Goal: Task Accomplishment & Management: Manage account settings

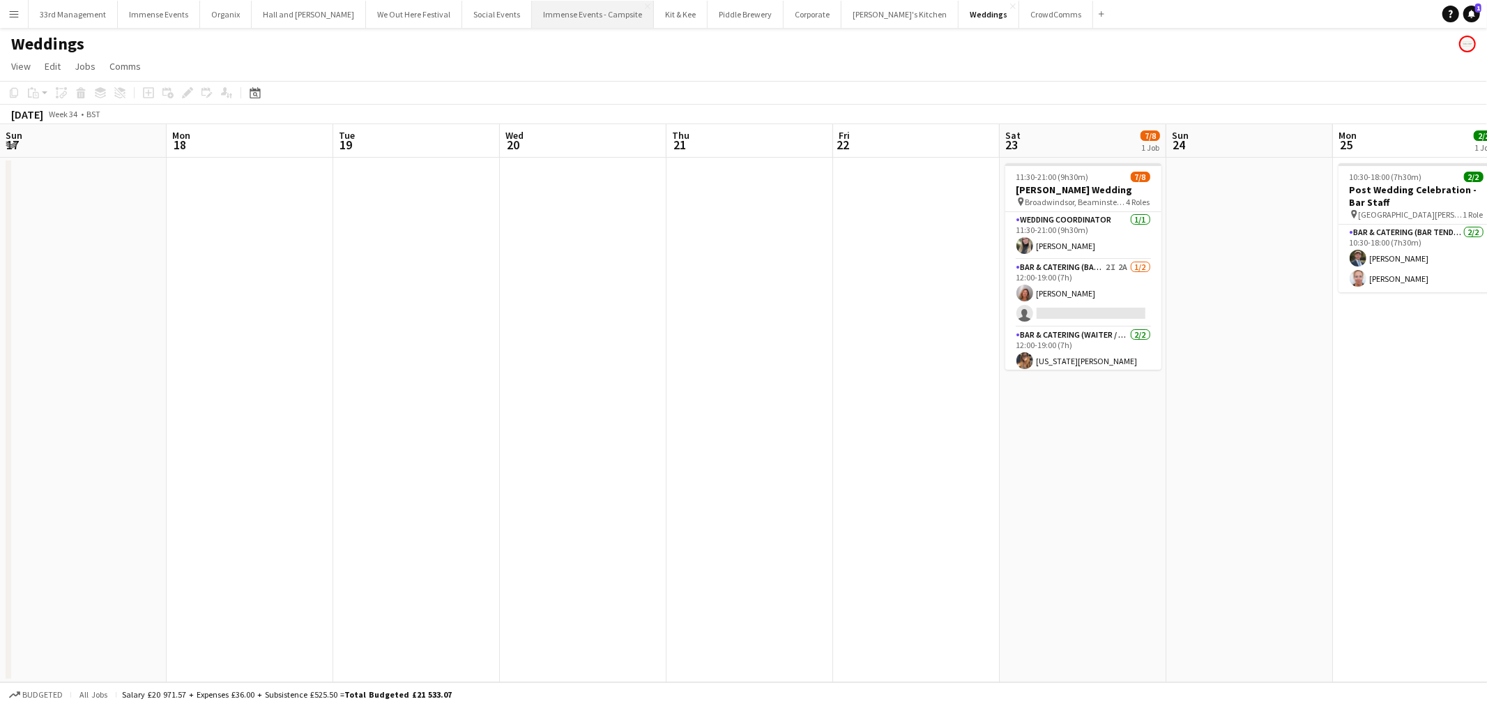
scroll to position [0, 489]
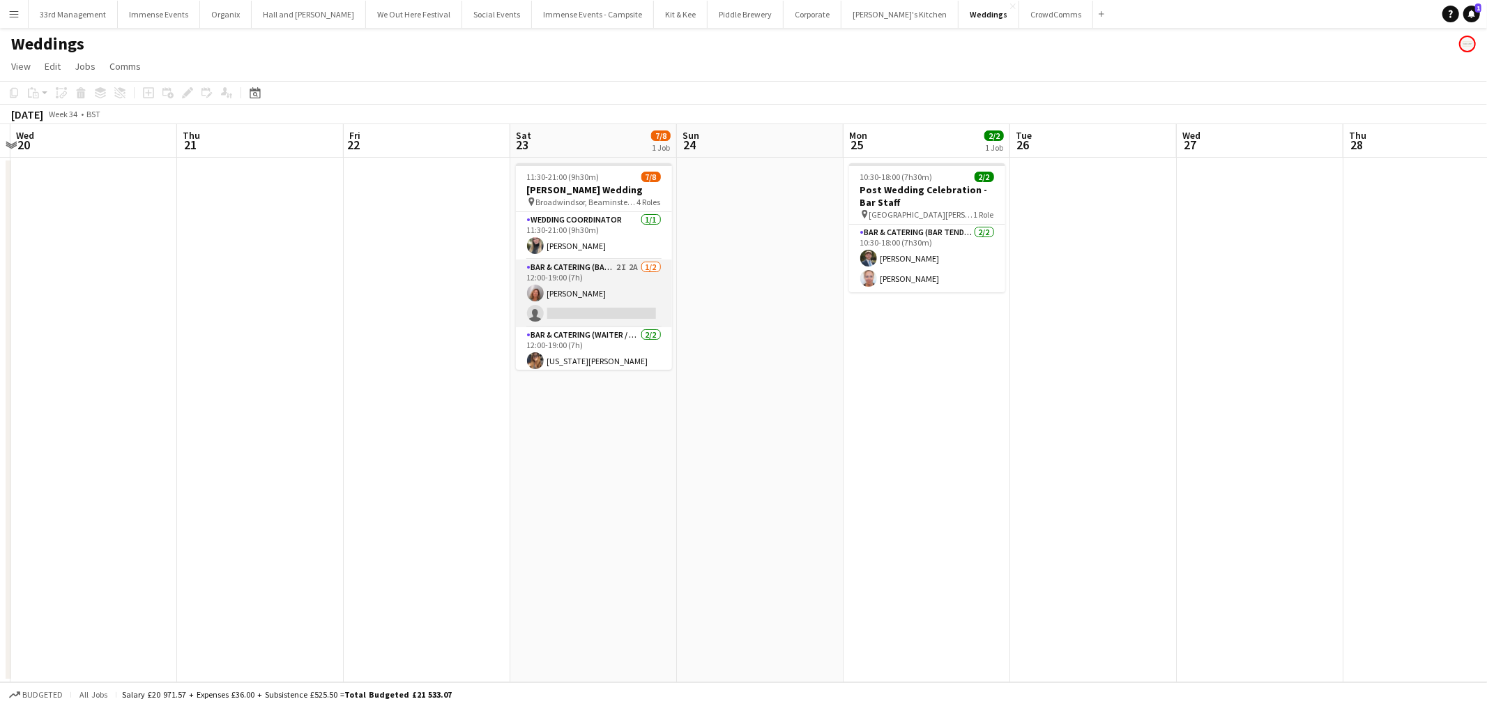
click at [602, 266] on app-card-role "Bar & Catering (Bar Tender) 2I 2A [DATE] 12:00-19:00 (7h) [PERSON_NAME] single-…" at bounding box center [594, 293] width 156 height 68
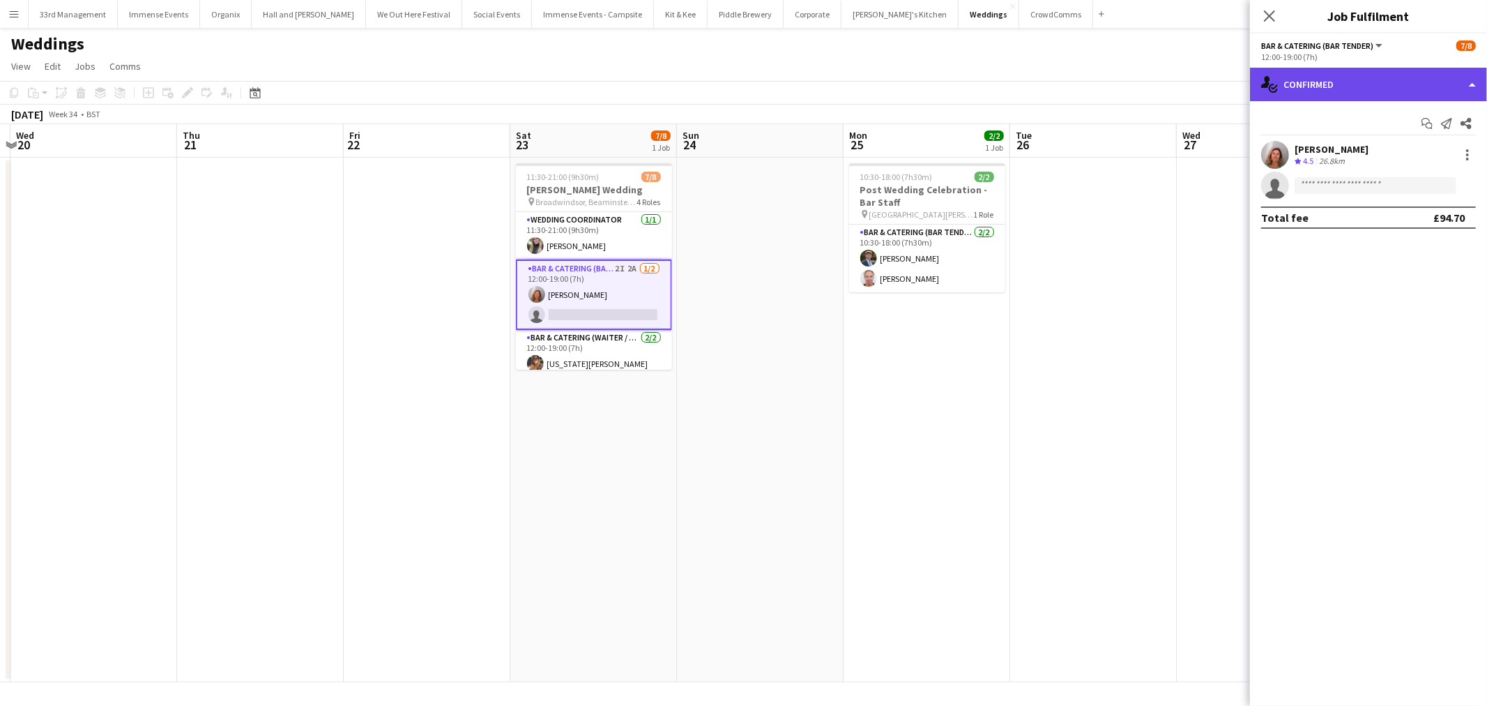
click at [1381, 70] on div "single-neutral-actions-check-2 Confirmed" at bounding box center [1368, 84] width 237 height 33
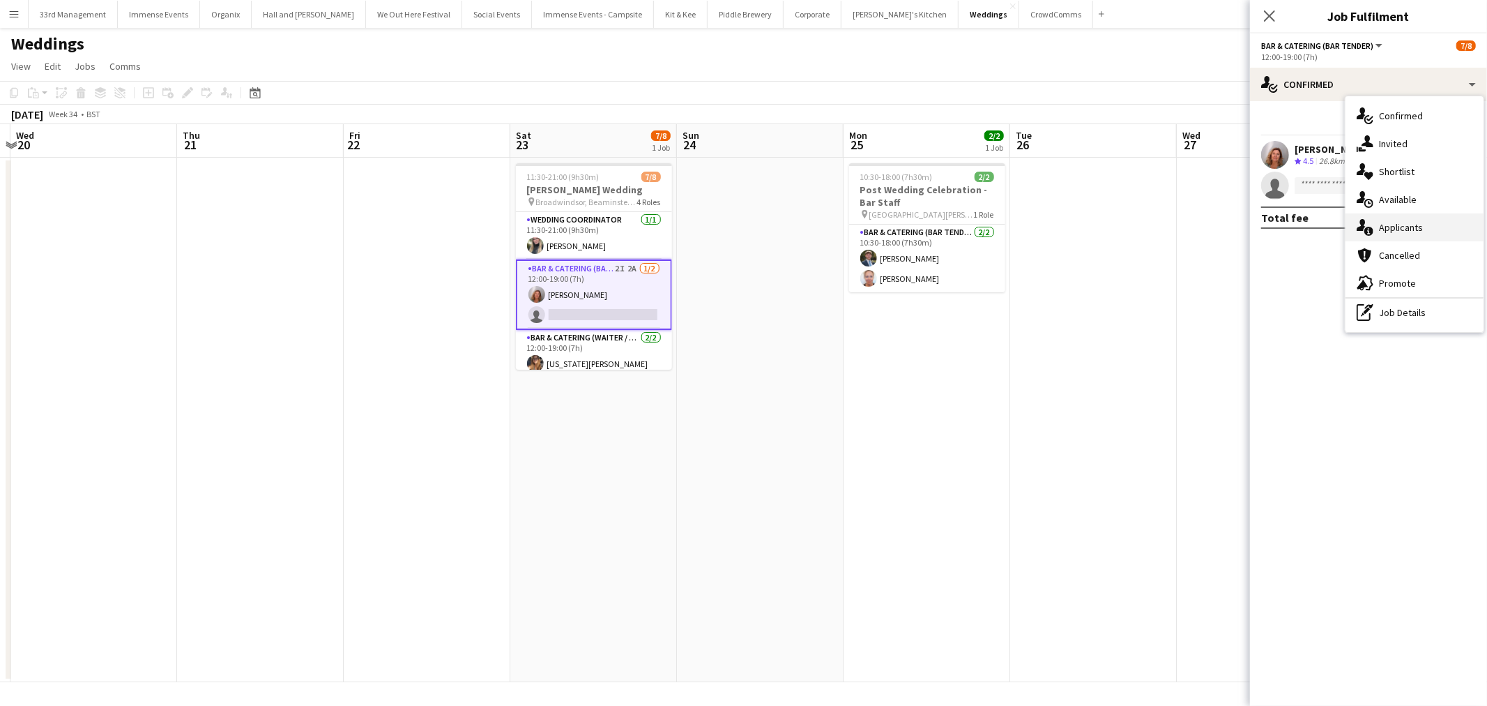
click at [1403, 222] on div "single-neutral-actions-information Applicants" at bounding box center [1415, 227] width 138 height 28
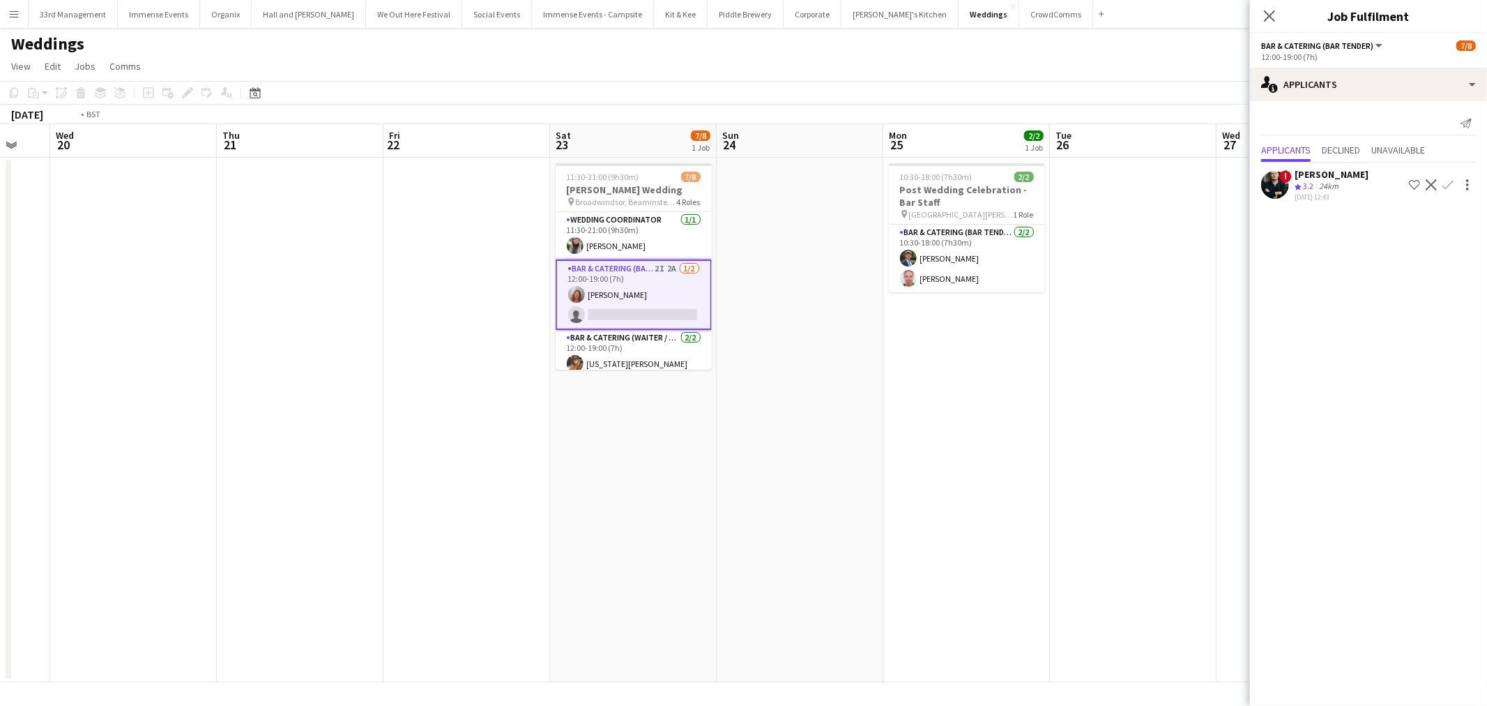
drag, startPoint x: 1034, startPoint y: 416, endPoint x: 1223, endPoint y: 373, distance: 193.7
click at [1319, 364] on body "Menu Boards Boards Boards All jobs Status Workforce Workforce My Workforce Recr…" at bounding box center [743, 353] width 1487 height 706
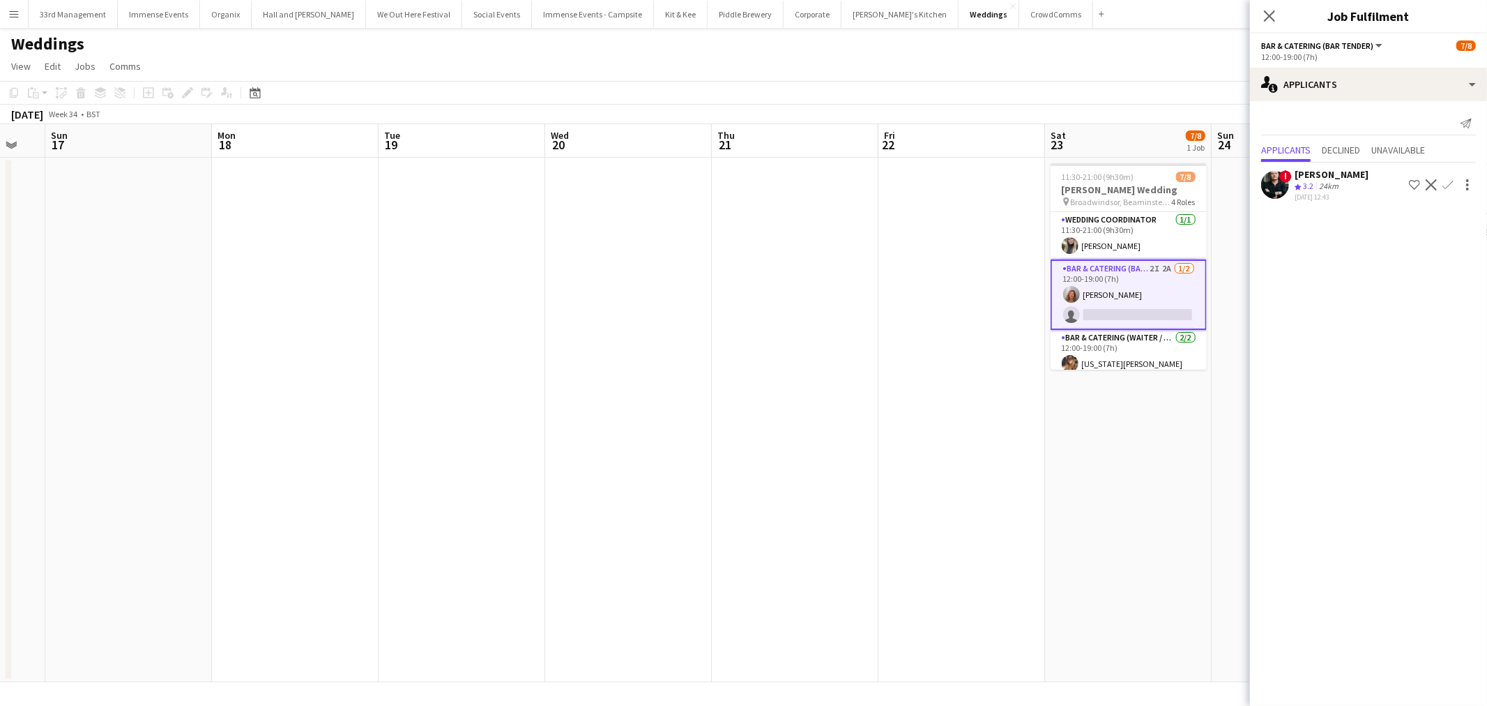
drag, startPoint x: 672, startPoint y: 430, endPoint x: 738, endPoint y: 340, distance: 111.3
click at [1187, 340] on app-calendar-viewport "Fri 15 Sat 16 Sun 17 Mon 18 Tue 19 Wed 20 Thu 21 Fri 22 Sat 23 7/8 1 Job Sun 24…" at bounding box center [743, 403] width 1487 height 558
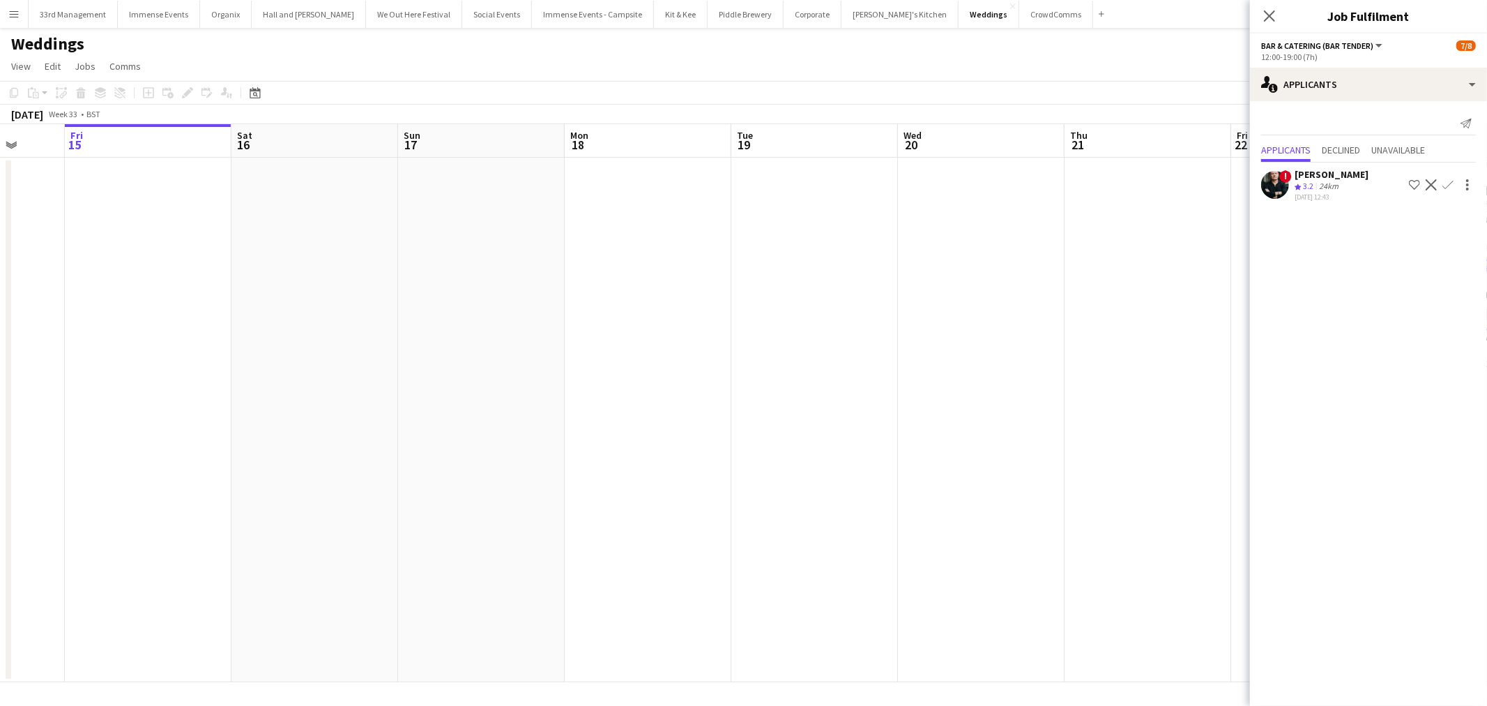
click at [1001, 282] on app-calendar-viewport "Tue 12 Wed 13 Thu 14 Fri 15 Sat 16 Sun 17 Mon 18 Tue 19 Wed 20 Thu 21 Fri 22 Sa…" at bounding box center [743, 403] width 1487 height 558
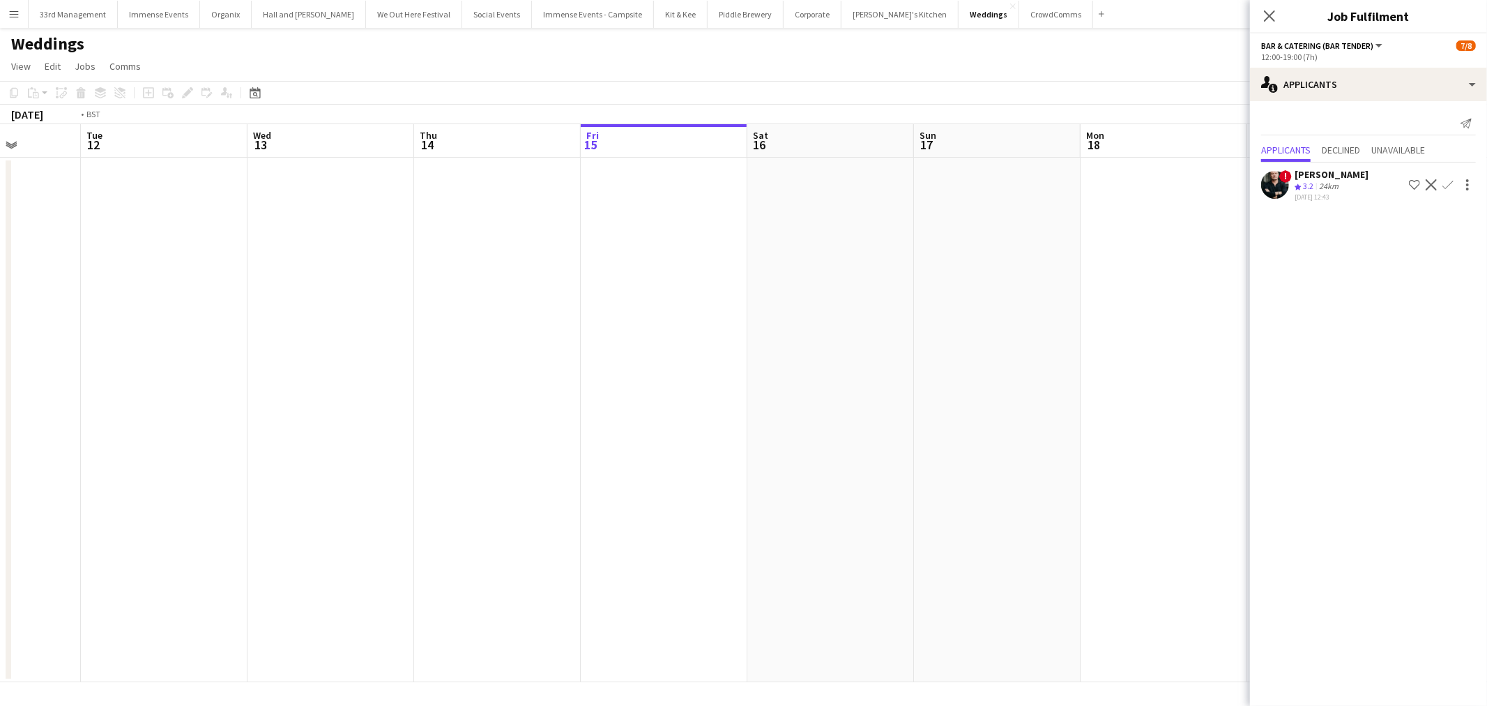
drag, startPoint x: 1081, startPoint y: 271, endPoint x: 1144, endPoint y: 261, distance: 62.7
click at [1180, 262] on app-calendar-viewport "Sat 9 Sun 10 Mon 11 Tue 12 Wed 13 Thu 14 Fri 15 Sat 16 Sun 17 Mon 18 Tue 19 Wed…" at bounding box center [743, 403] width 1487 height 558
click at [846, 15] on button "[PERSON_NAME]'s Kitchen Close" at bounding box center [900, 14] width 117 height 27
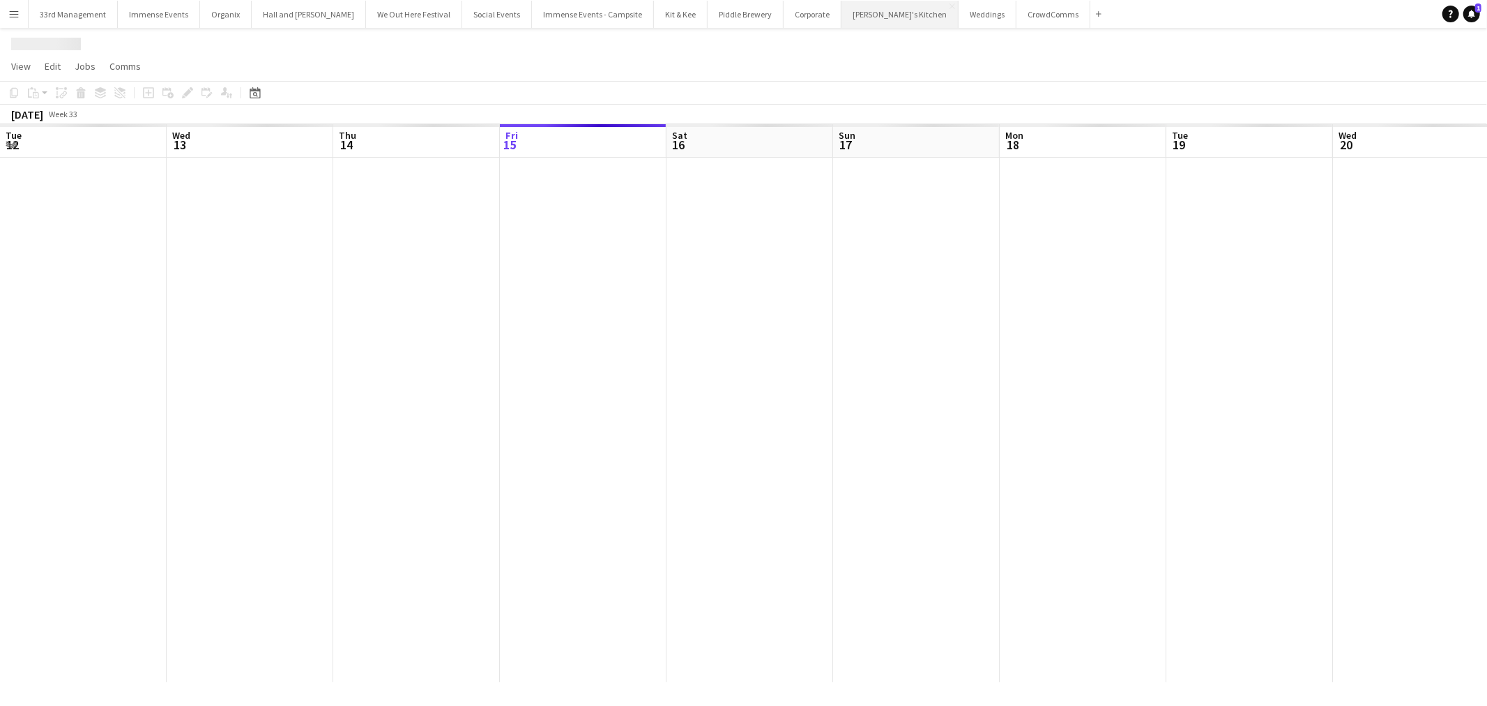
scroll to position [0, 333]
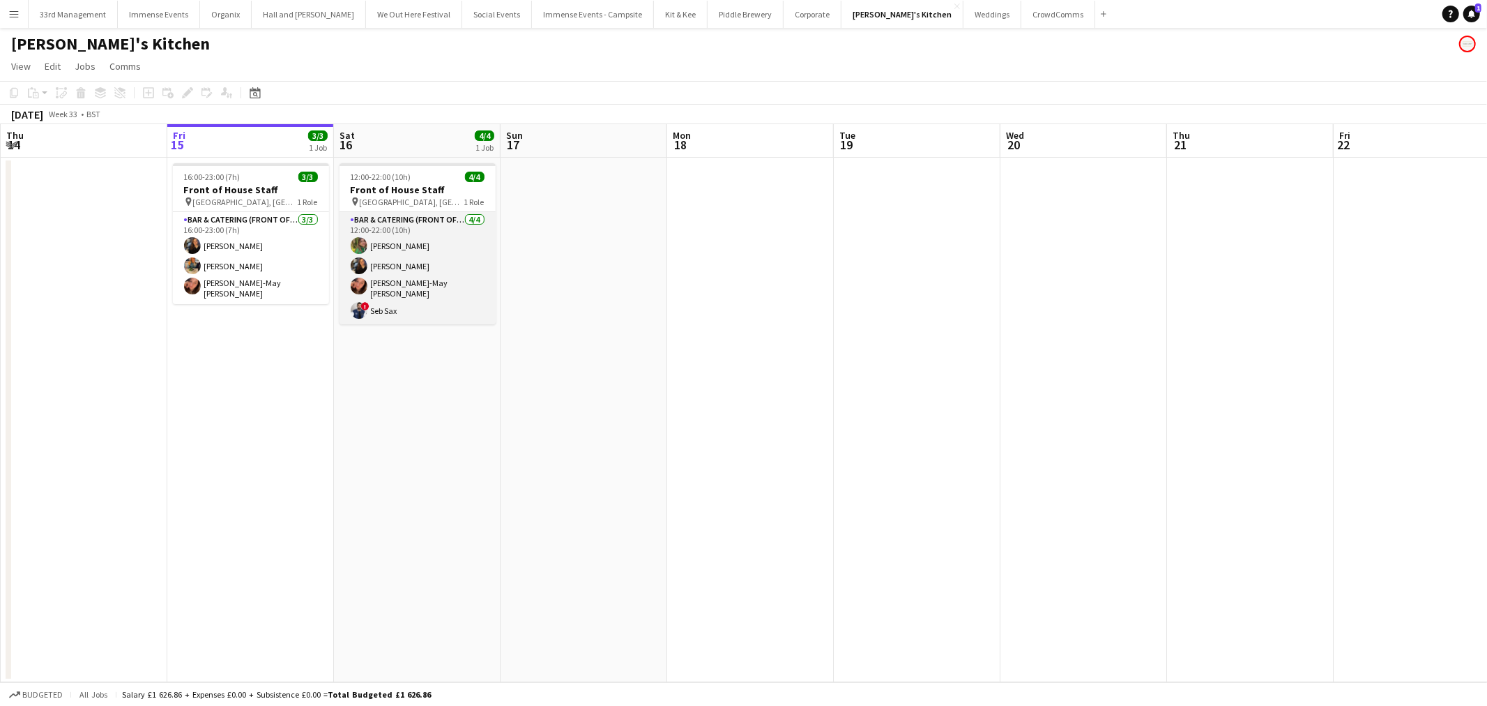
click at [443, 304] on app-card-role "Bar & Catering (Front of House) [DATE] 12:00-22:00 (10h) [PERSON_NAME] [PERSON_…" at bounding box center [418, 268] width 156 height 112
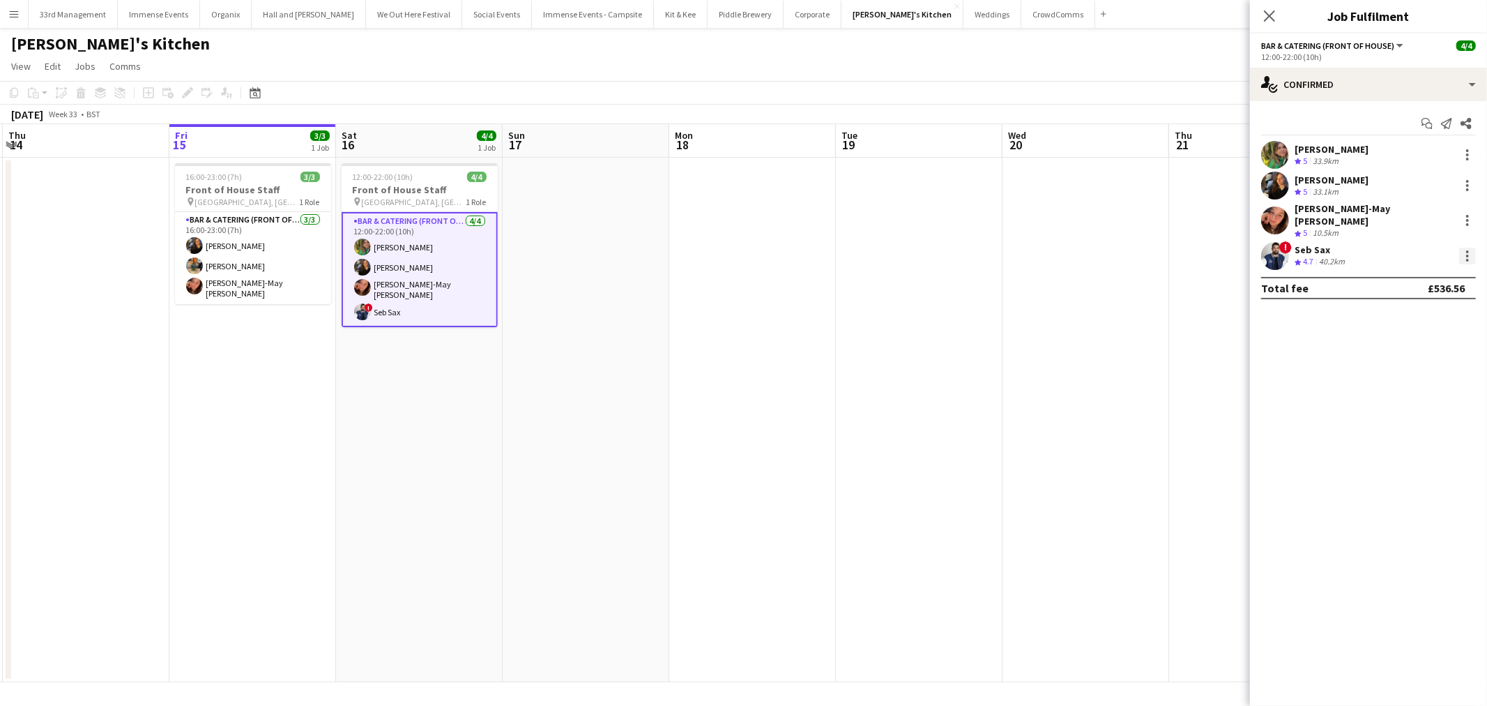
click at [1472, 253] on div at bounding box center [1467, 256] width 17 height 17
click at [1444, 405] on span "Remove" at bounding box center [1422, 406] width 86 height 13
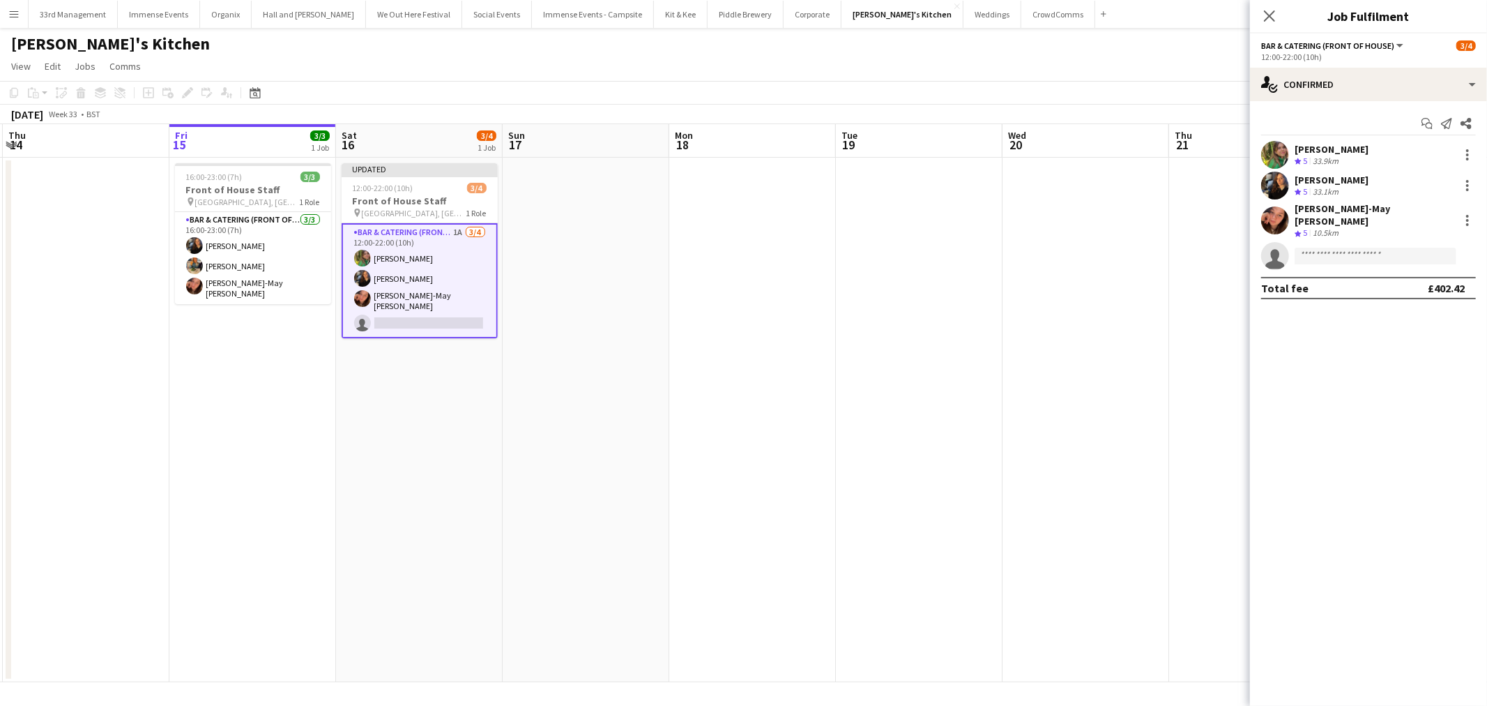
click at [1375, 254] on app-invite-slot "single-neutral-actions" at bounding box center [1368, 256] width 237 height 28
click at [1376, 248] on input at bounding box center [1376, 256] width 162 height 17
type input "****"
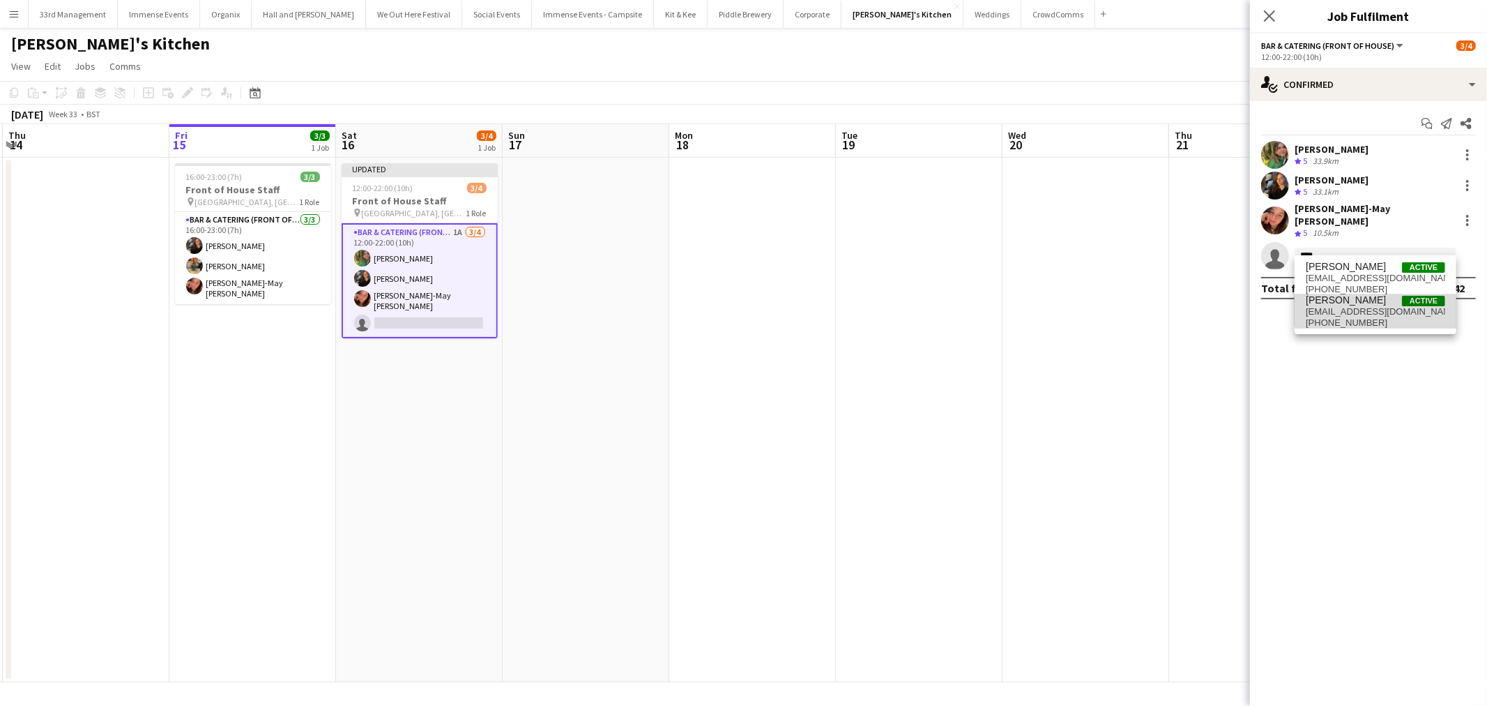
click at [1390, 294] on span "[PERSON_NAME] Active" at bounding box center [1375, 300] width 139 height 12
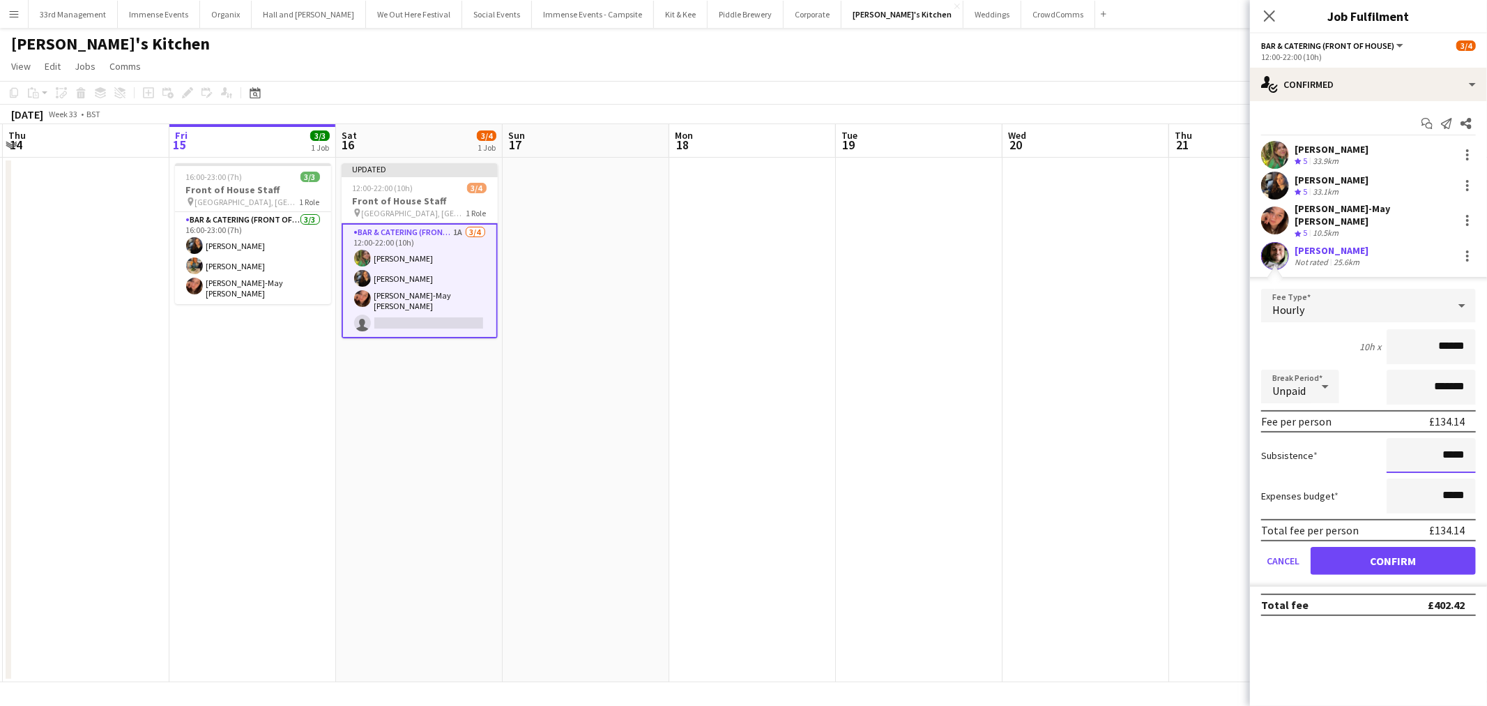
drag, startPoint x: 1462, startPoint y: 443, endPoint x: 1443, endPoint y: 444, distance: 18.9
click at [1443, 444] on input "*****" at bounding box center [1431, 455] width 89 height 35
type input "******"
click at [1351, 547] on button "Confirm" at bounding box center [1393, 561] width 165 height 28
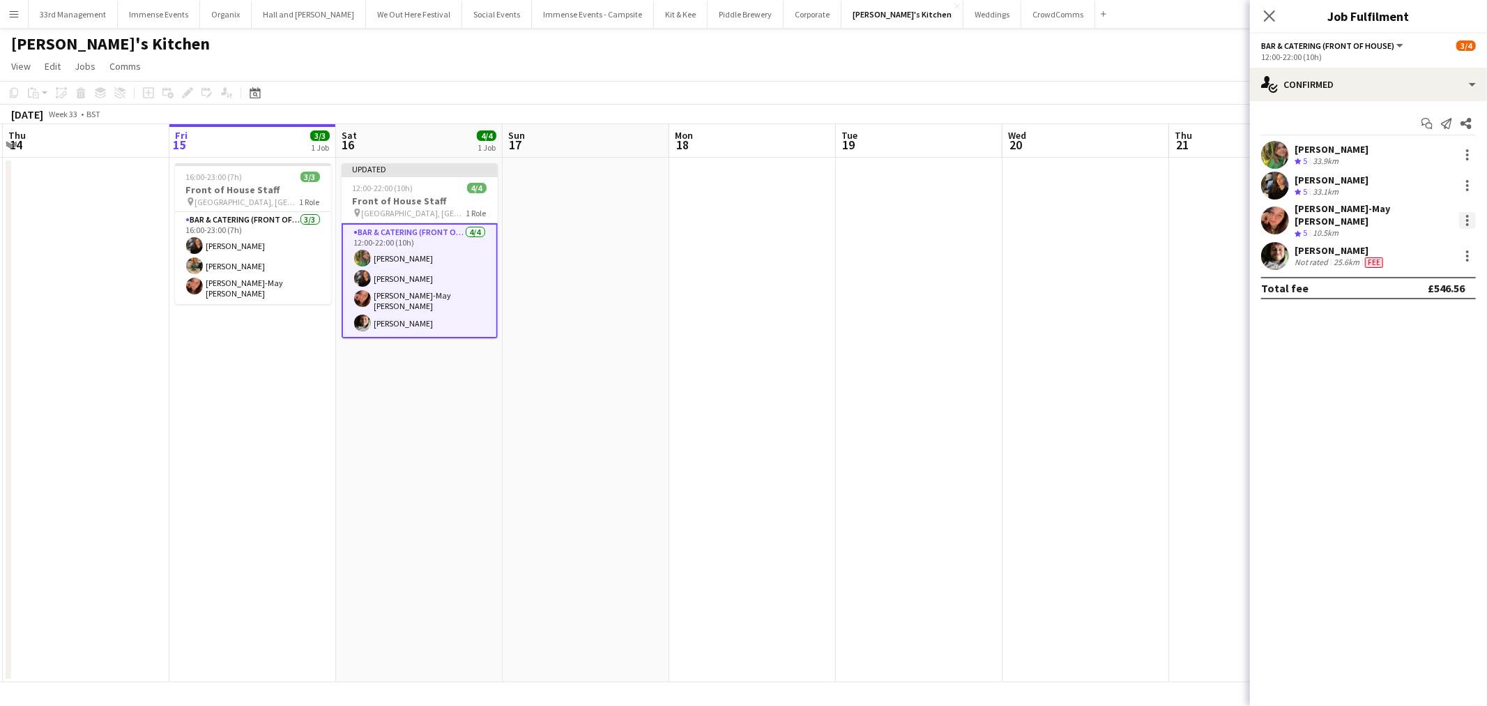
click at [1465, 213] on div at bounding box center [1467, 220] width 17 height 17
click at [1427, 248] on button "Edit fee" at bounding box center [1422, 241] width 109 height 33
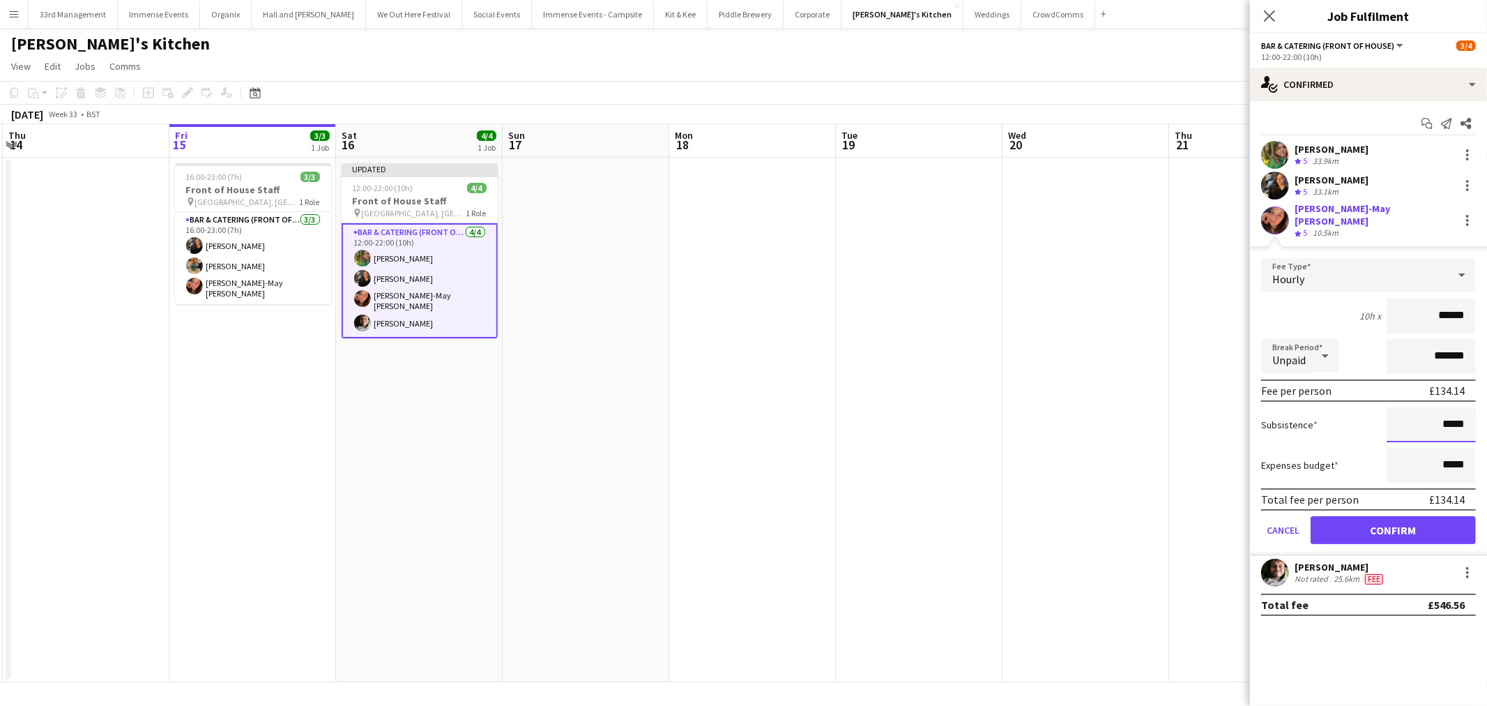
drag, startPoint x: 1441, startPoint y: 412, endPoint x: 1472, endPoint y: 412, distance: 30.7
click at [1472, 412] on input "*****" at bounding box center [1431, 424] width 89 height 35
type input "***"
click at [1371, 422] on div "Subsistence ***" at bounding box center [1368, 424] width 215 height 35
click at [1396, 521] on button "Confirm" at bounding box center [1393, 530] width 165 height 28
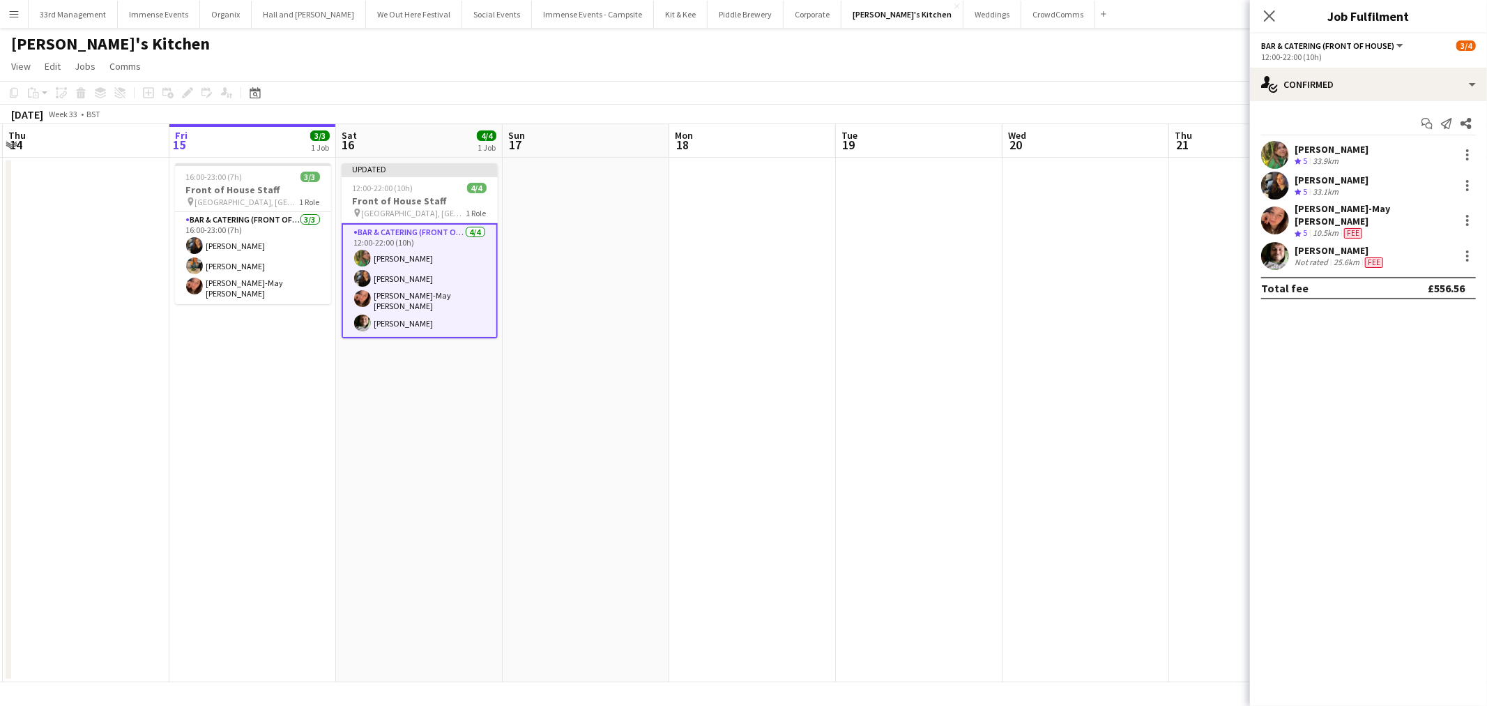
click at [1180, 75] on app-page-menu "View Day view expanded Day view collapsed Month view Date picker Jump to [DATE]…" at bounding box center [743, 67] width 1487 height 26
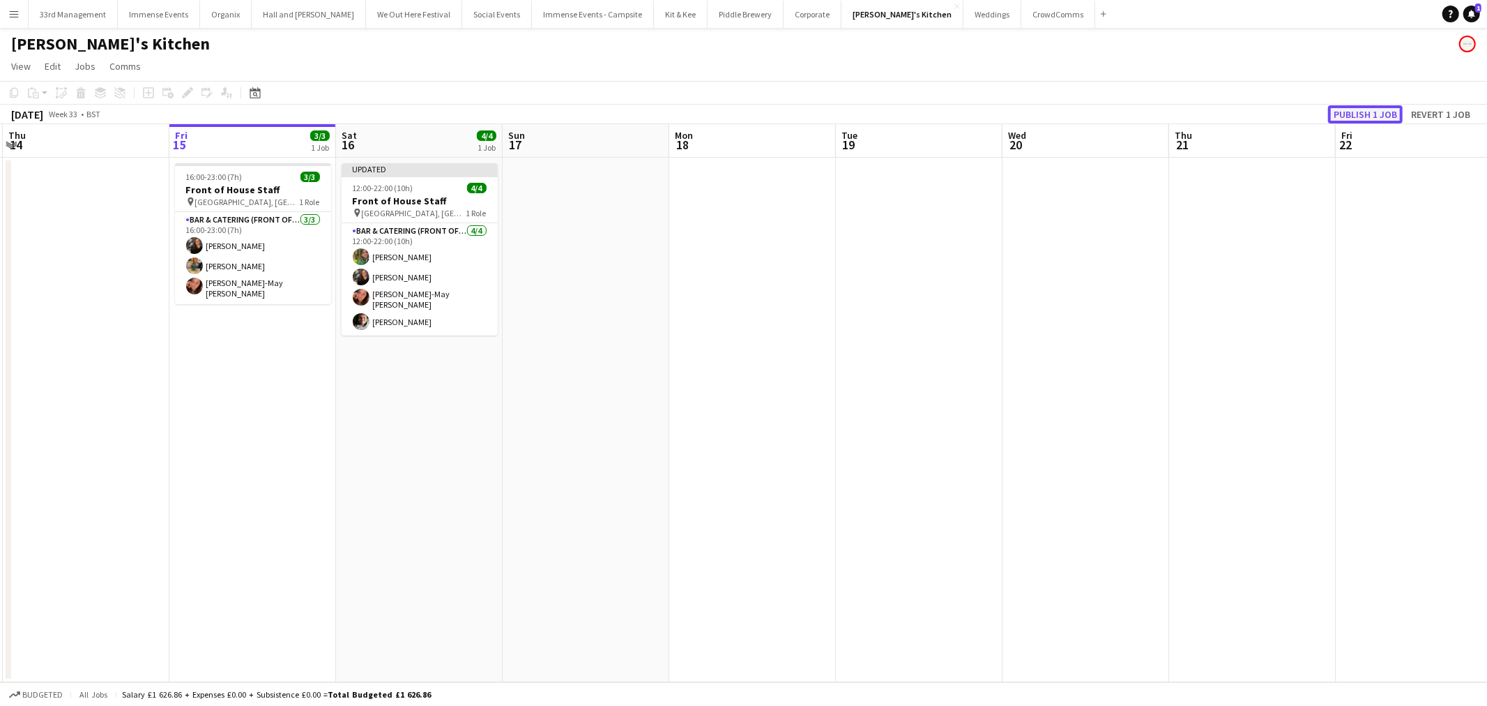
click at [1367, 119] on button "Publish 1 job" at bounding box center [1365, 114] width 75 height 18
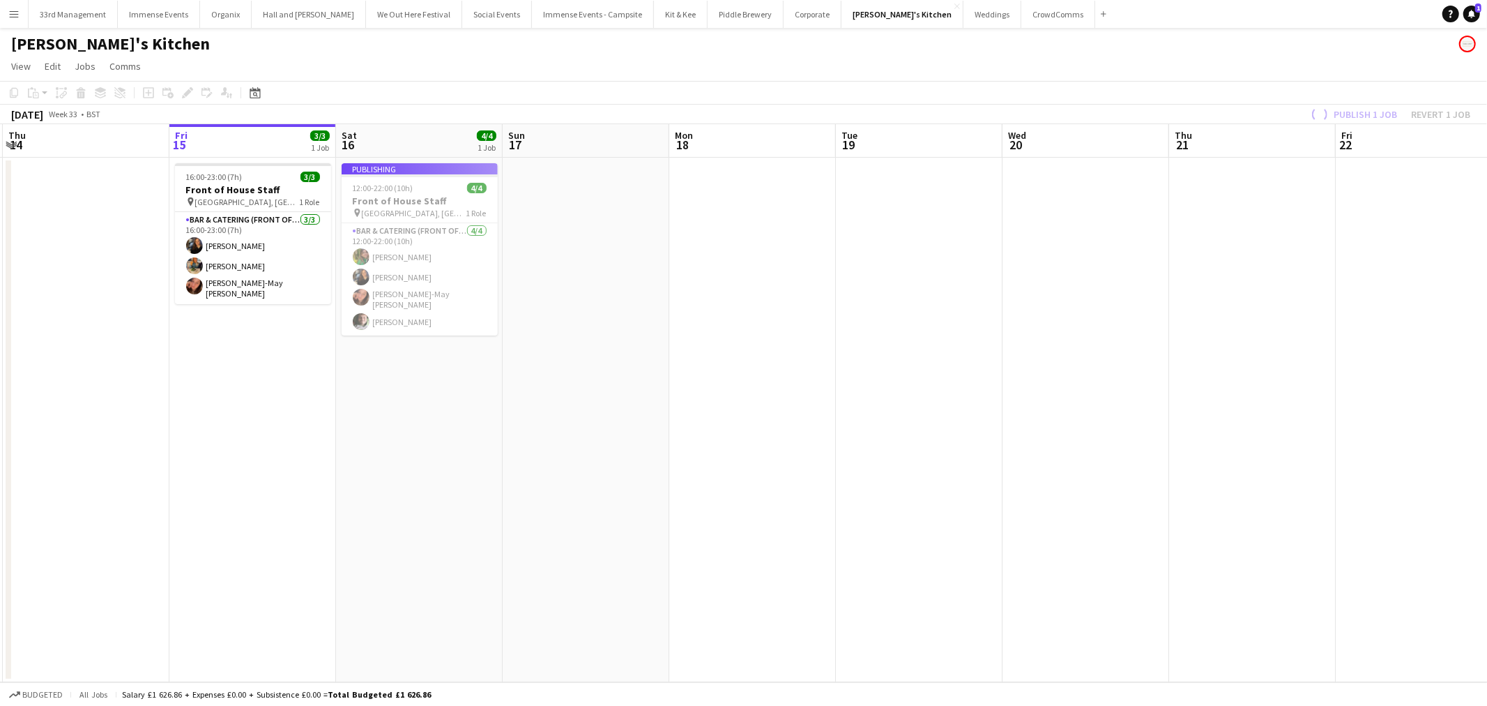
click at [431, 289] on app-job-card "Publishing 12:00-22:00 (10h) 4/4 Front of House Staff pin [GEOGRAPHIC_DATA], Do…" at bounding box center [420, 249] width 156 height 172
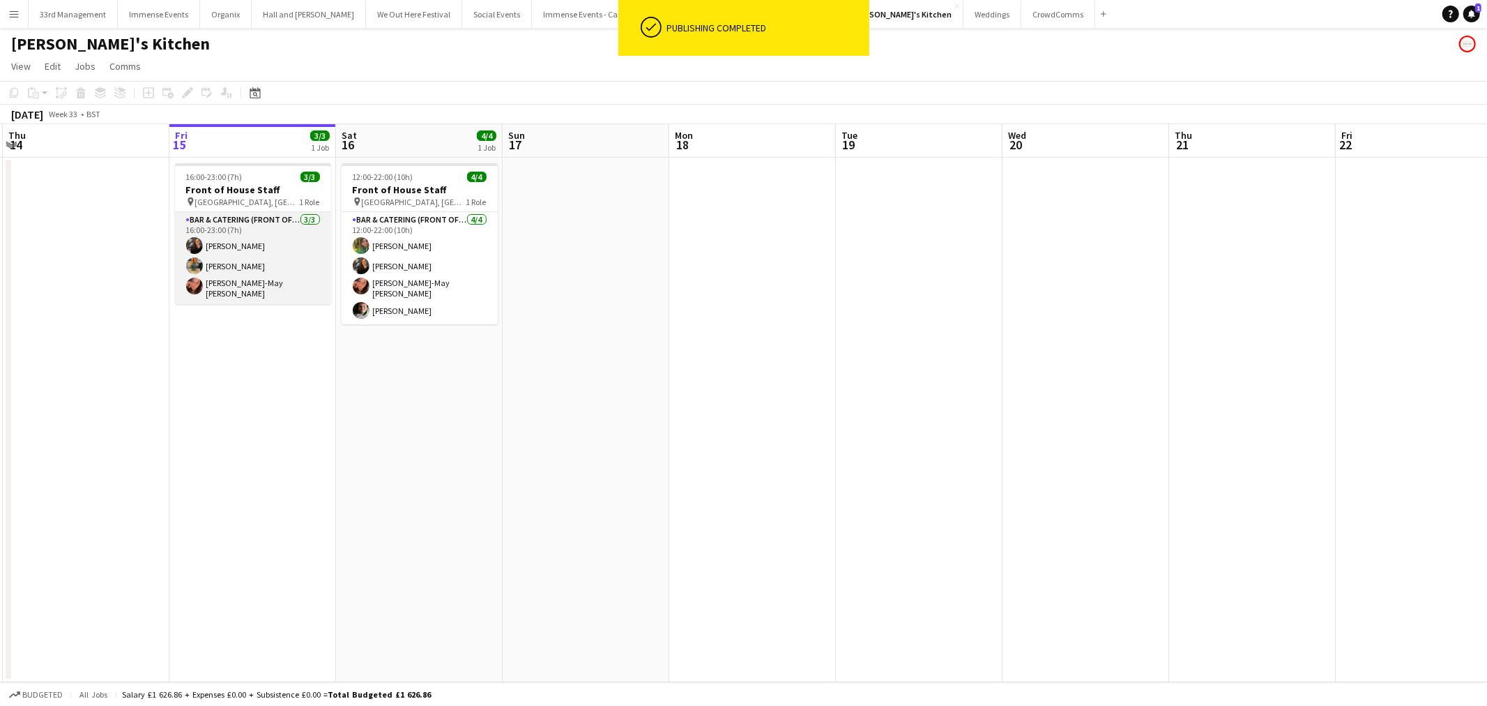
click at [263, 251] on app-card-role "Bar & Catering (Front of House) [DATE] 16:00-23:00 (7h) [PERSON_NAME] [PERSON_N…" at bounding box center [253, 258] width 156 height 92
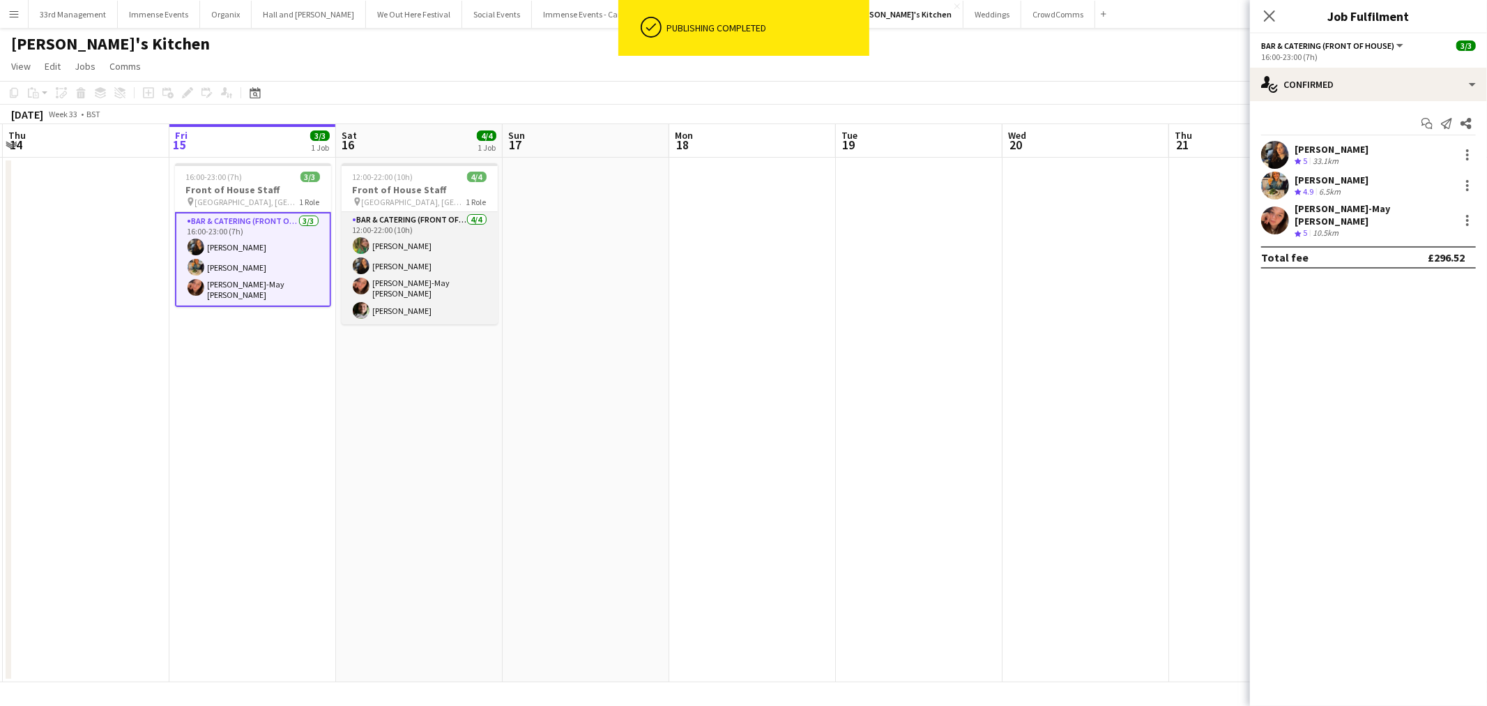
click at [430, 245] on app-card-role "Bar & Catering (Front of House) [DATE] 12:00-22:00 (10h) [PERSON_NAME] [PERSON_…" at bounding box center [420, 268] width 156 height 112
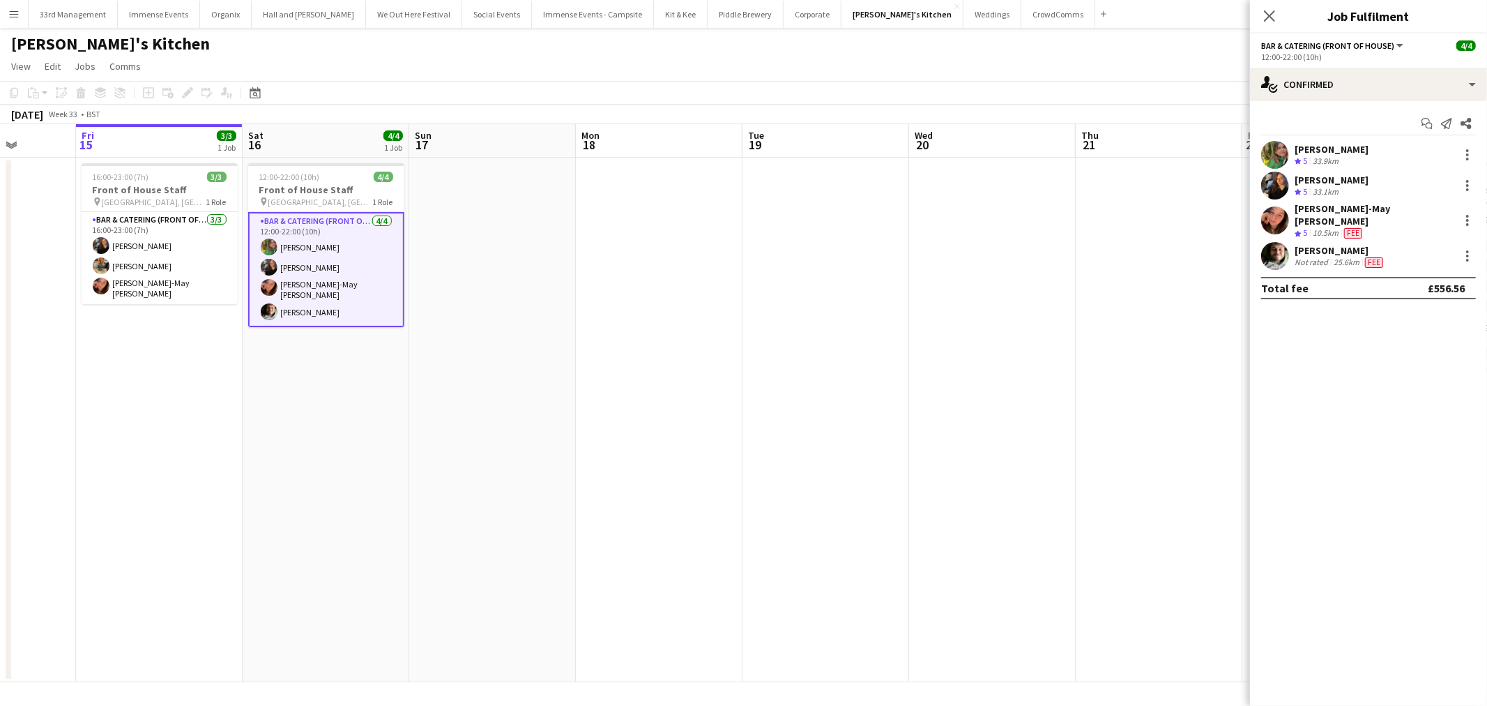
drag, startPoint x: 566, startPoint y: 361, endPoint x: 643, endPoint y: 360, distance: 76.7
click at [643, 360] on app-calendar-viewport "Tue 12 Wed 13 Thu 14 Fri 15 3/3 1 Job Sat 16 4/4 1 Job Sun 17 Mon 18 Tue 19 Wed…" at bounding box center [743, 403] width 1487 height 558
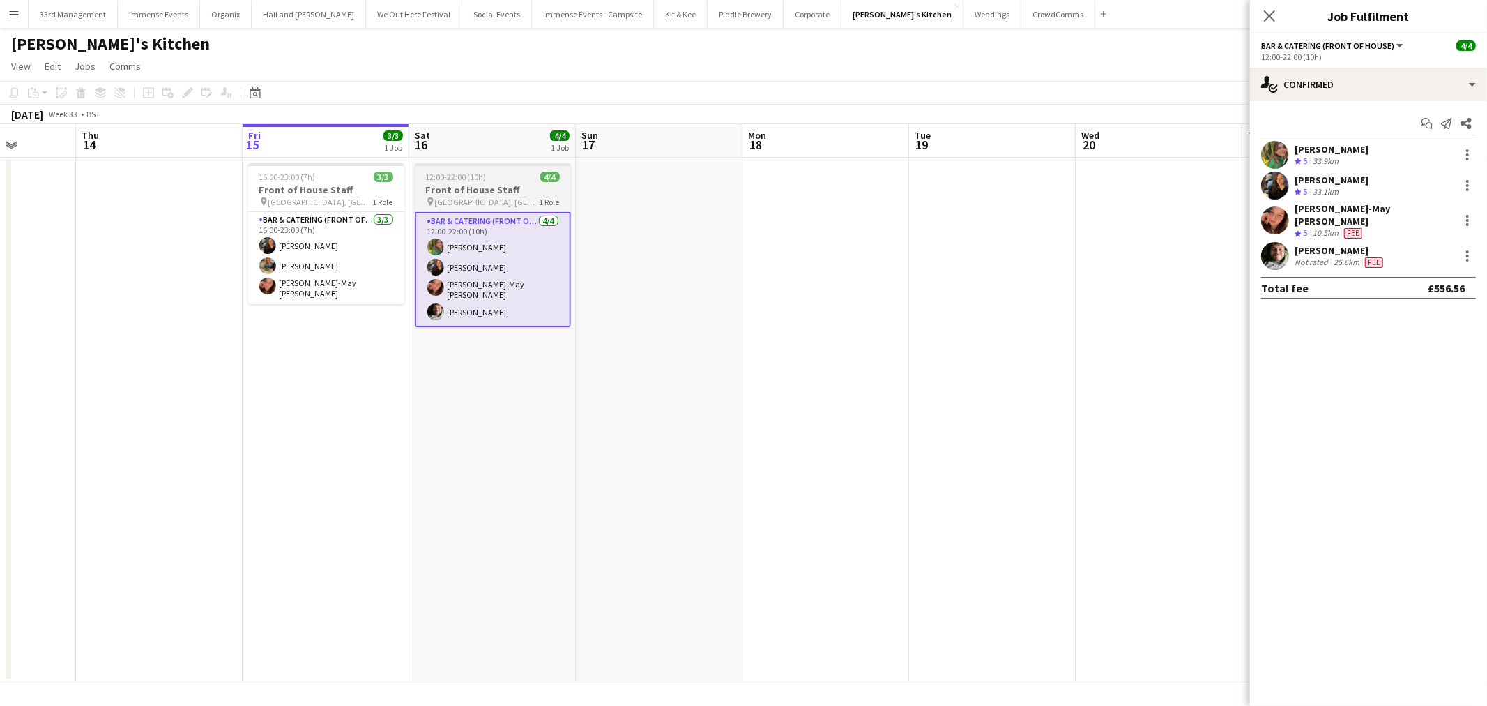
scroll to position [0, 420]
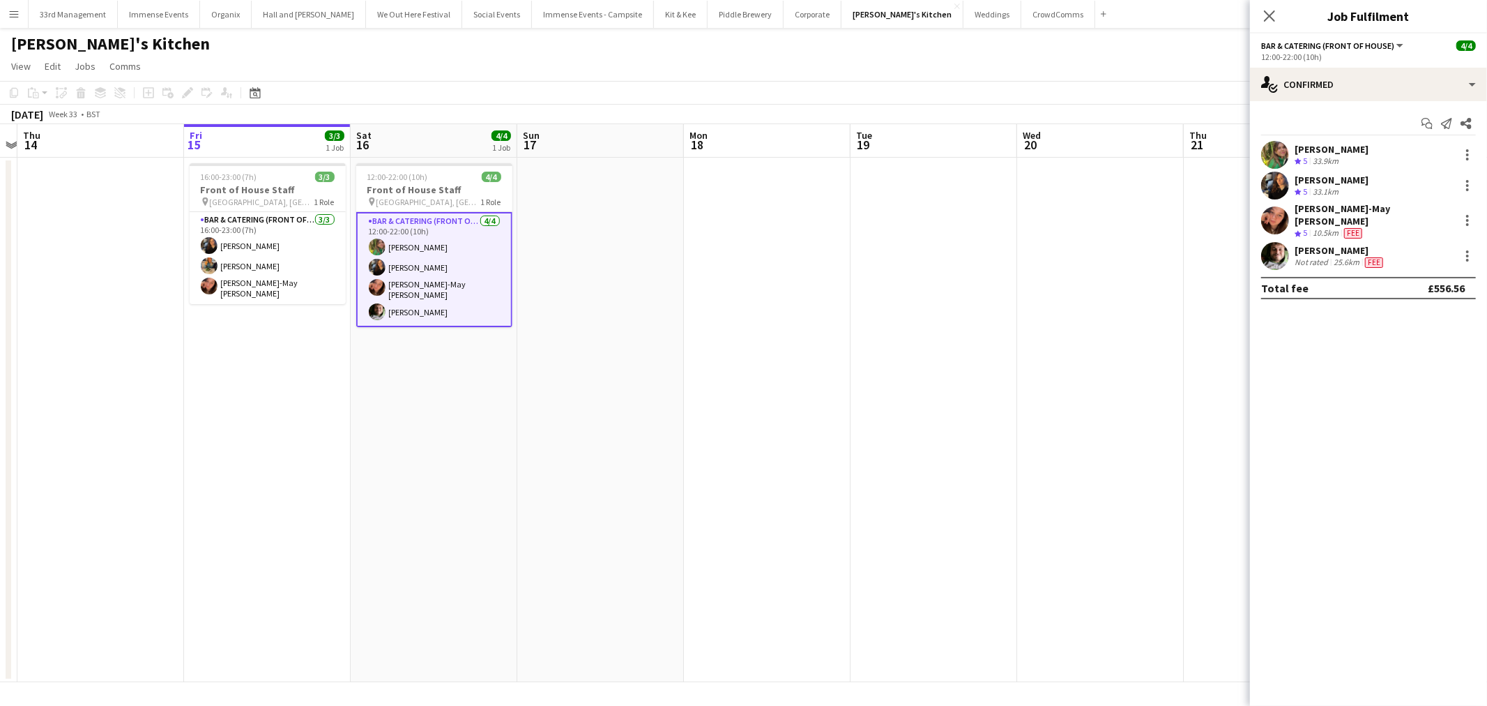
drag, startPoint x: 787, startPoint y: 260, endPoint x: 229, endPoint y: 339, distance: 563.4
click at [223, 339] on app-calendar-viewport "Mon 11 Tue 12 Wed 13 Thu 14 Fri 15 3/3 1 Job Sat 16 4/4 1 Job Sun 17 Mon 18 Tue…" at bounding box center [743, 403] width 1487 height 558
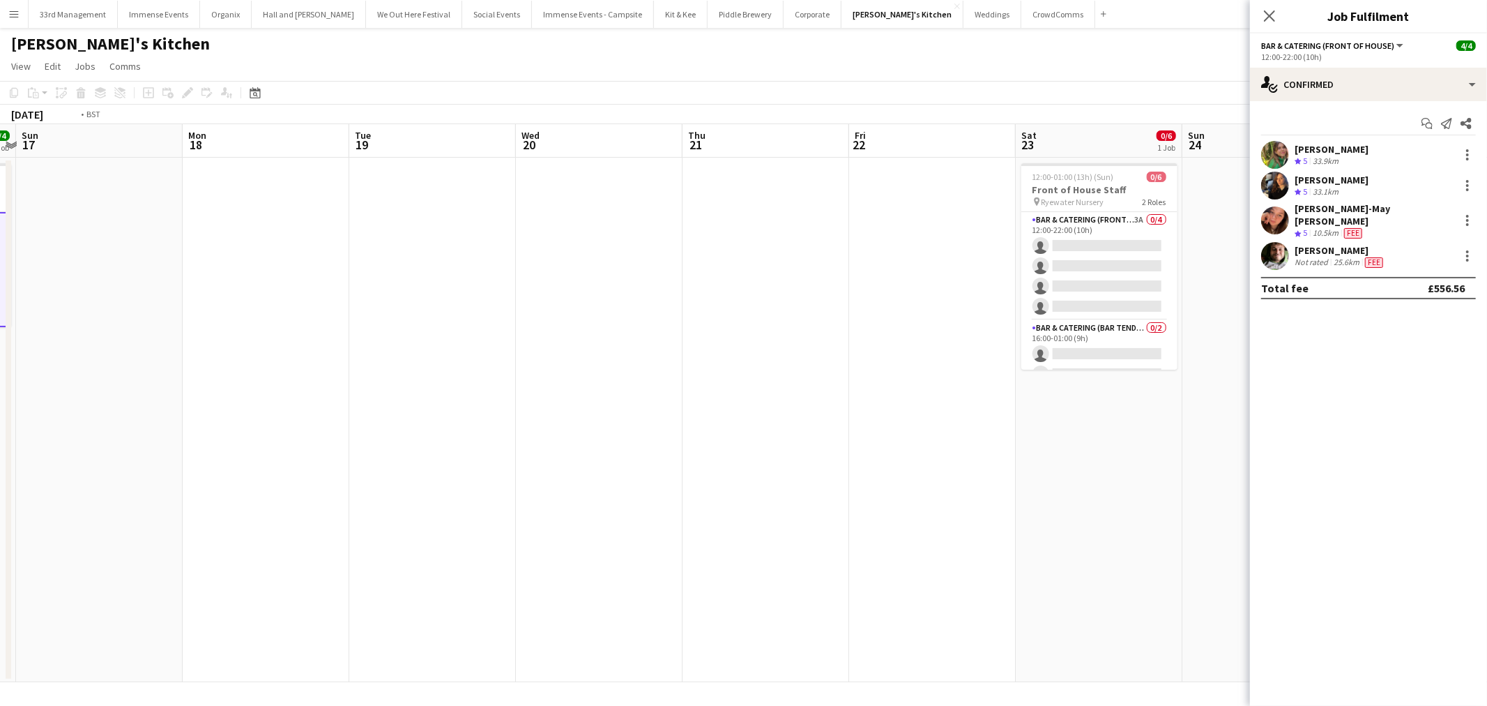
drag, startPoint x: 802, startPoint y: 386, endPoint x: 703, endPoint y: 386, distance: 99.0
click at [703, 386] on app-calendar-viewport "Thu 14 Fri 15 3/3 1 Job Sat 16 4/4 1 Job Sun 17 Mon 18 Tue 19 Wed 20 Thu 21 Fri…" at bounding box center [743, 403] width 1487 height 558
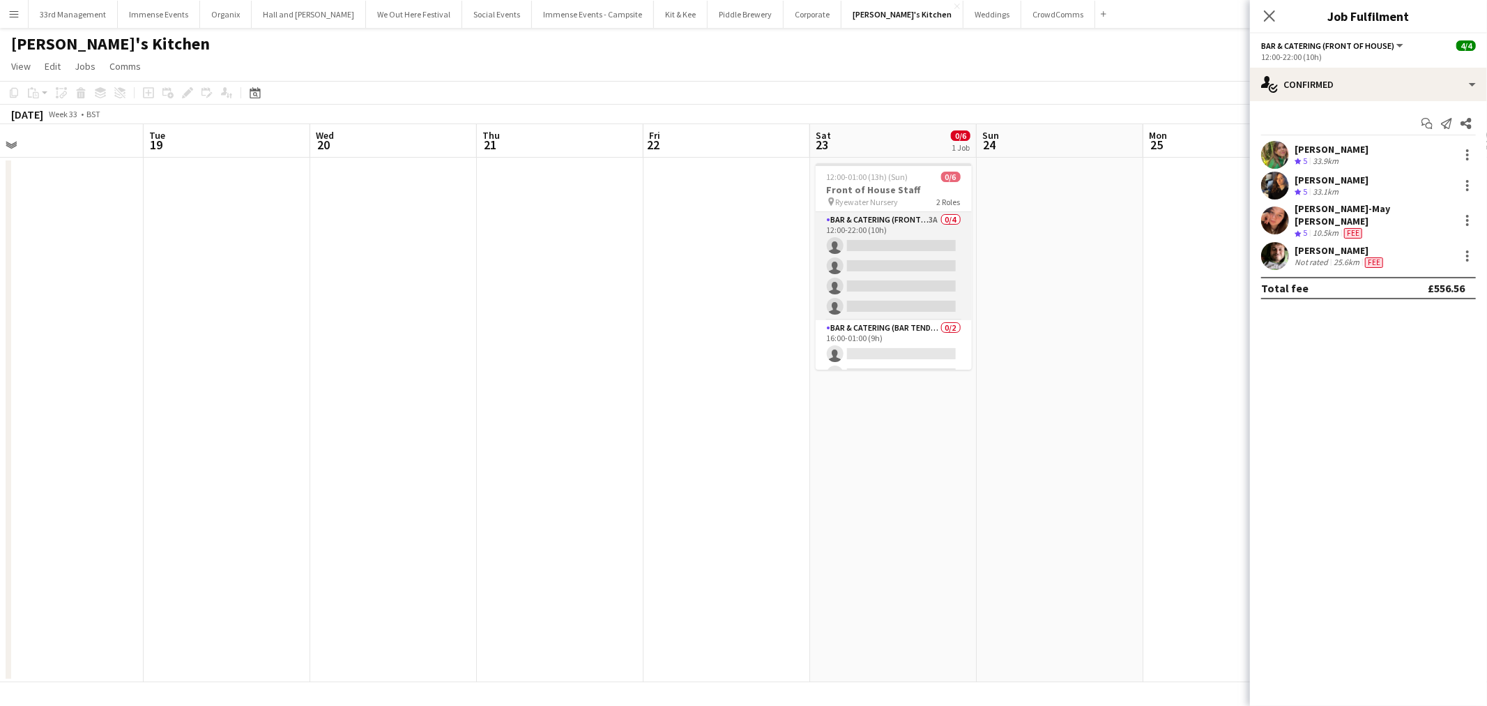
click at [828, 265] on app-card-role "Bar & Catering (Front of House) 3A 0/4 12:00-22:00 (10h) single-neutral-actions…" at bounding box center [894, 266] width 156 height 108
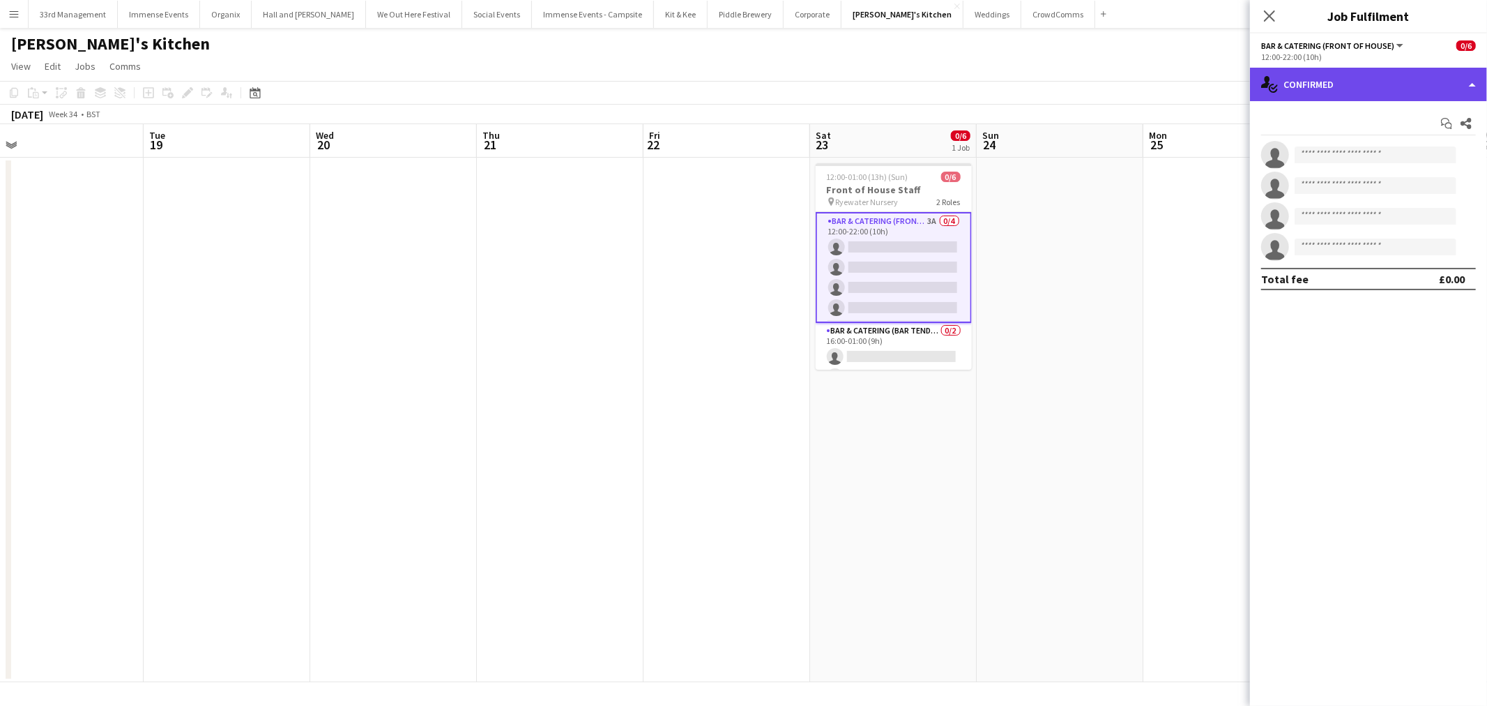
click at [1411, 81] on div "single-neutral-actions-check-2 Confirmed" at bounding box center [1368, 84] width 237 height 33
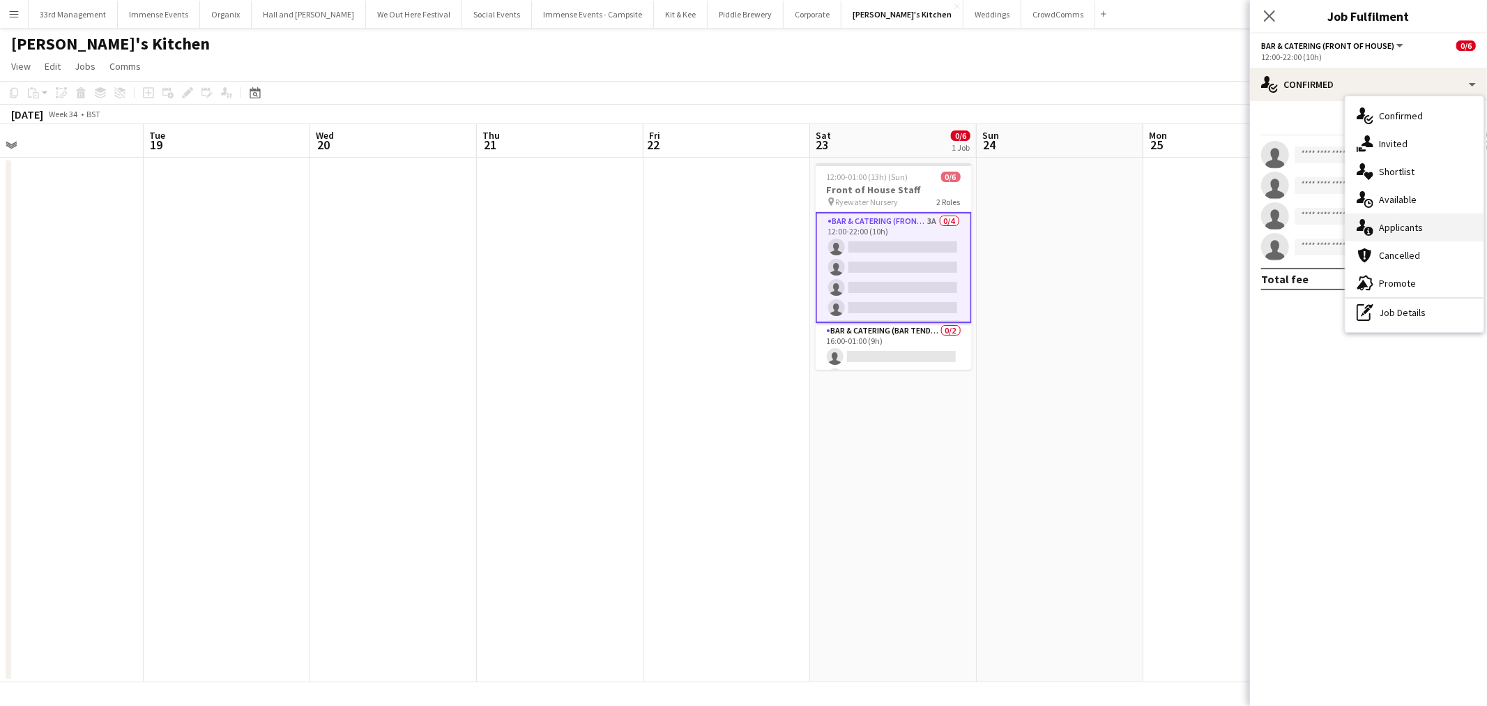
click at [1455, 231] on div "single-neutral-actions-information Applicants" at bounding box center [1415, 227] width 138 height 28
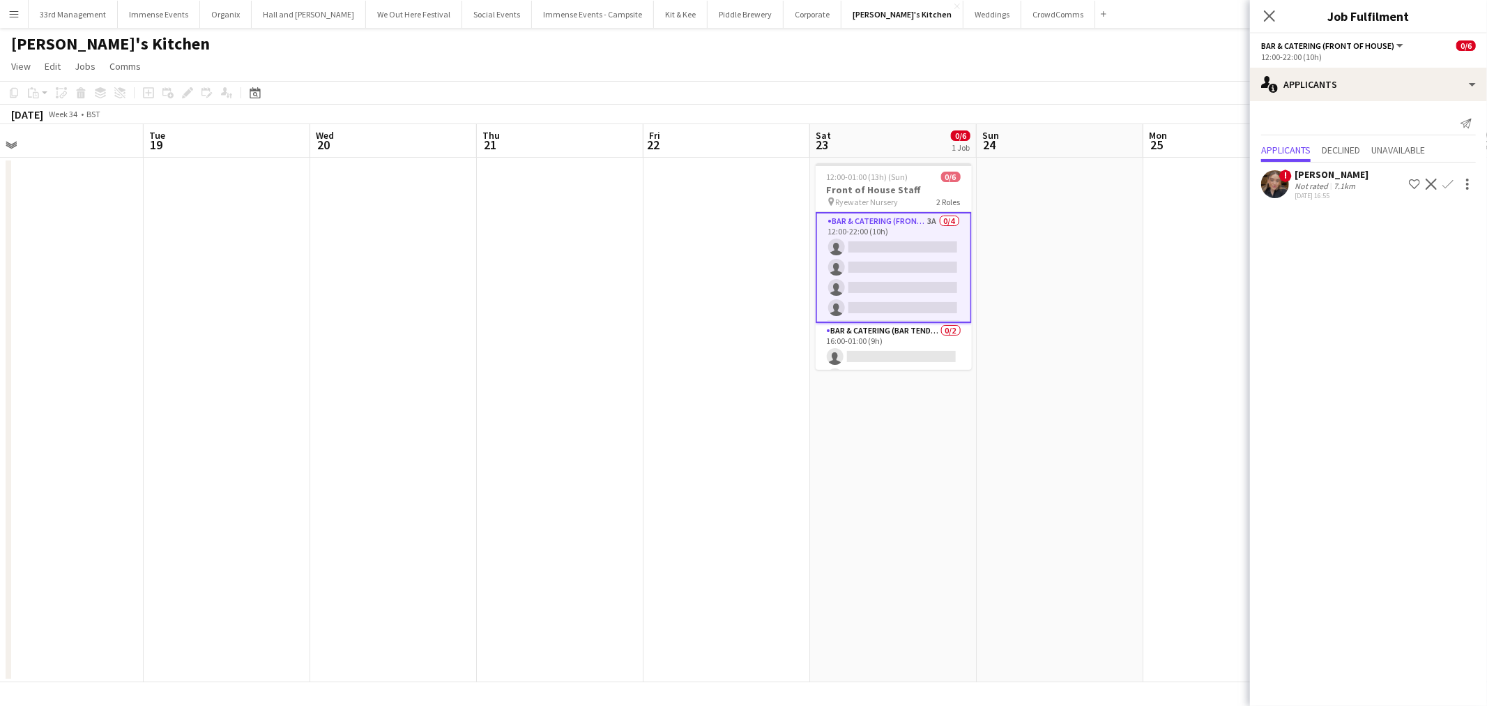
click at [1445, 187] on app-icon "Confirm" at bounding box center [1448, 184] width 11 height 11
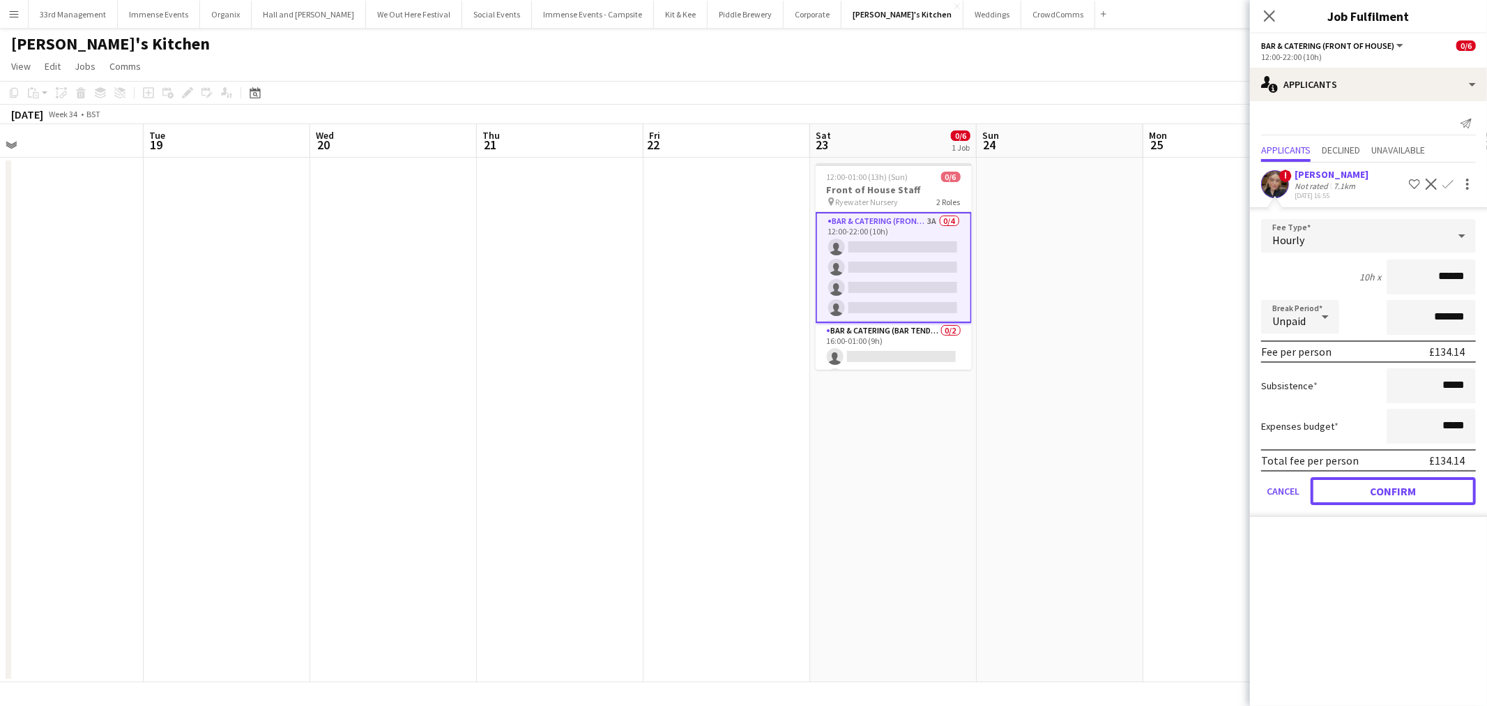
click at [1340, 485] on button "Confirm" at bounding box center [1393, 491] width 165 height 28
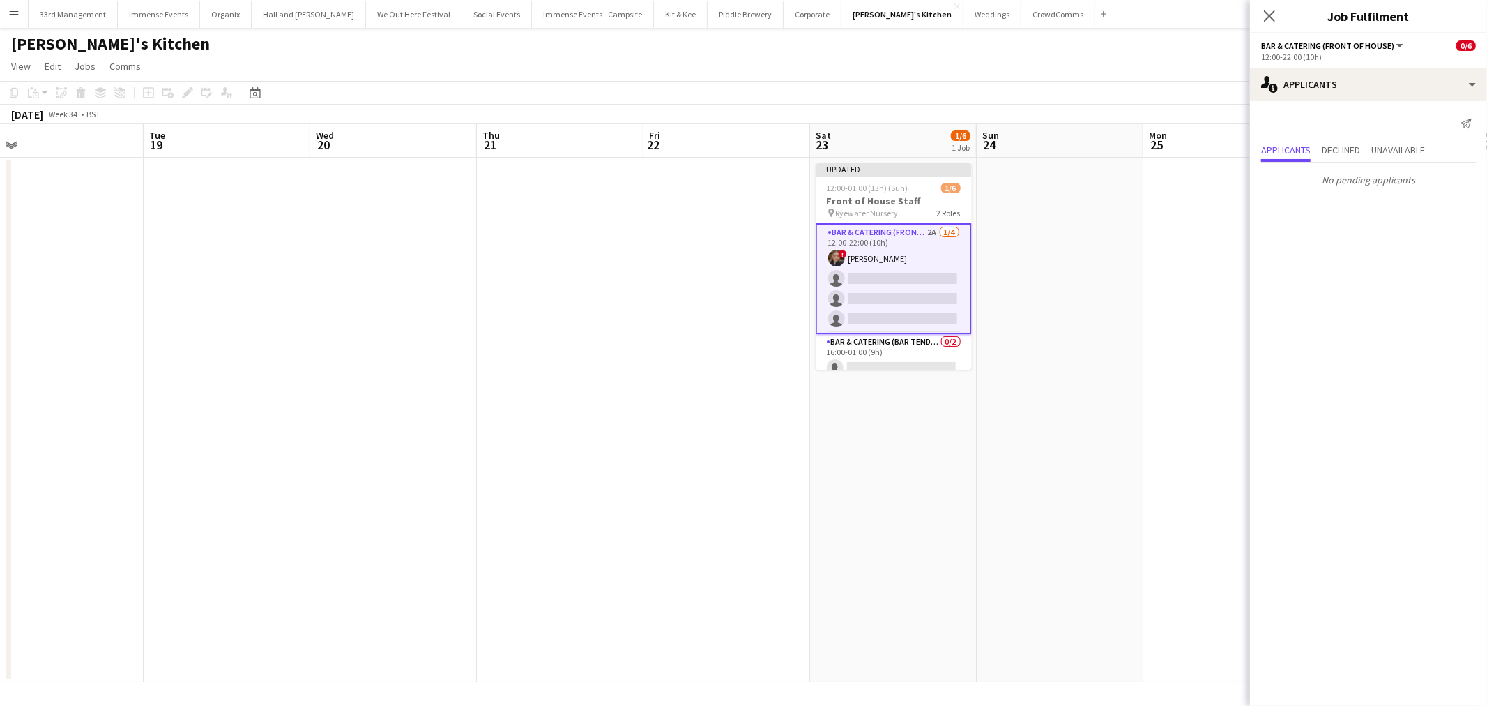
click at [1090, 315] on app-date-cell at bounding box center [1060, 420] width 167 height 524
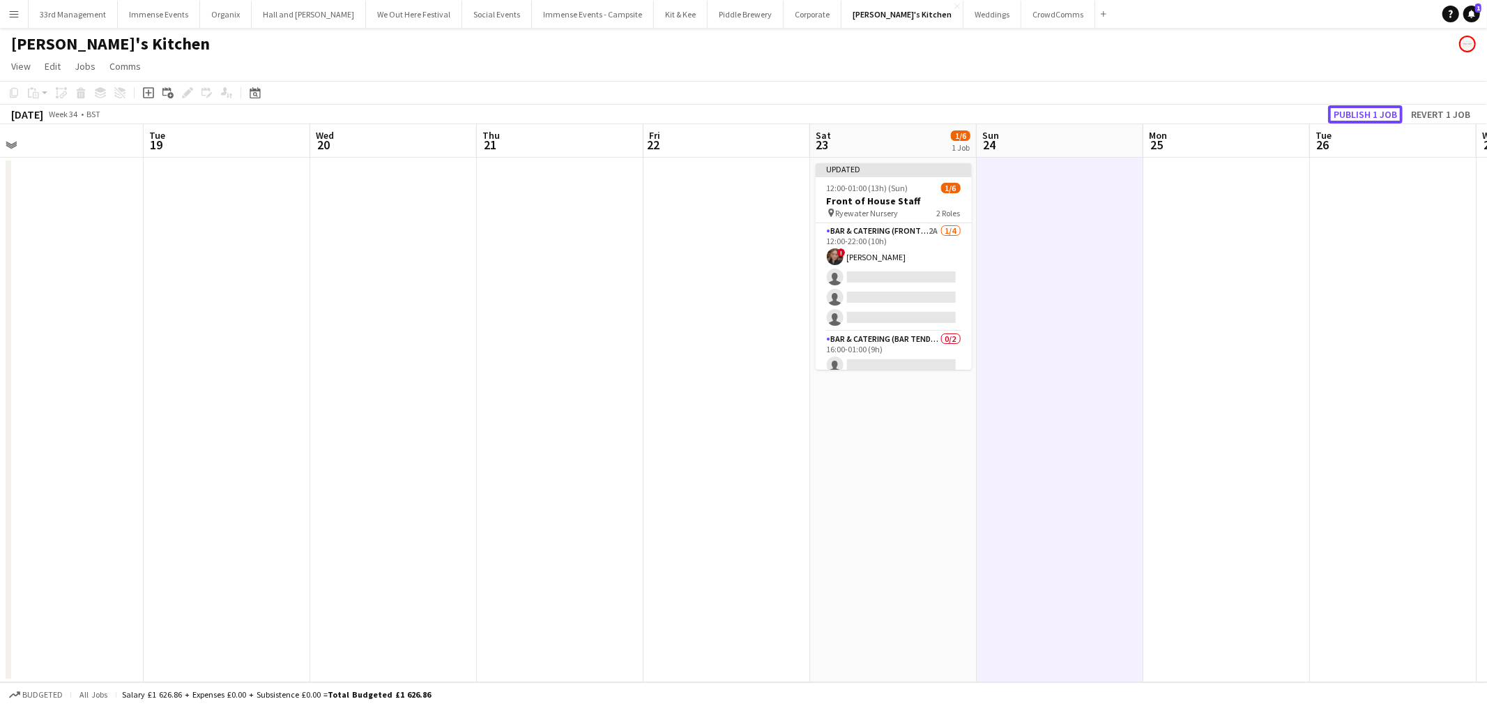
click at [1358, 116] on button "Publish 1 job" at bounding box center [1365, 114] width 75 height 18
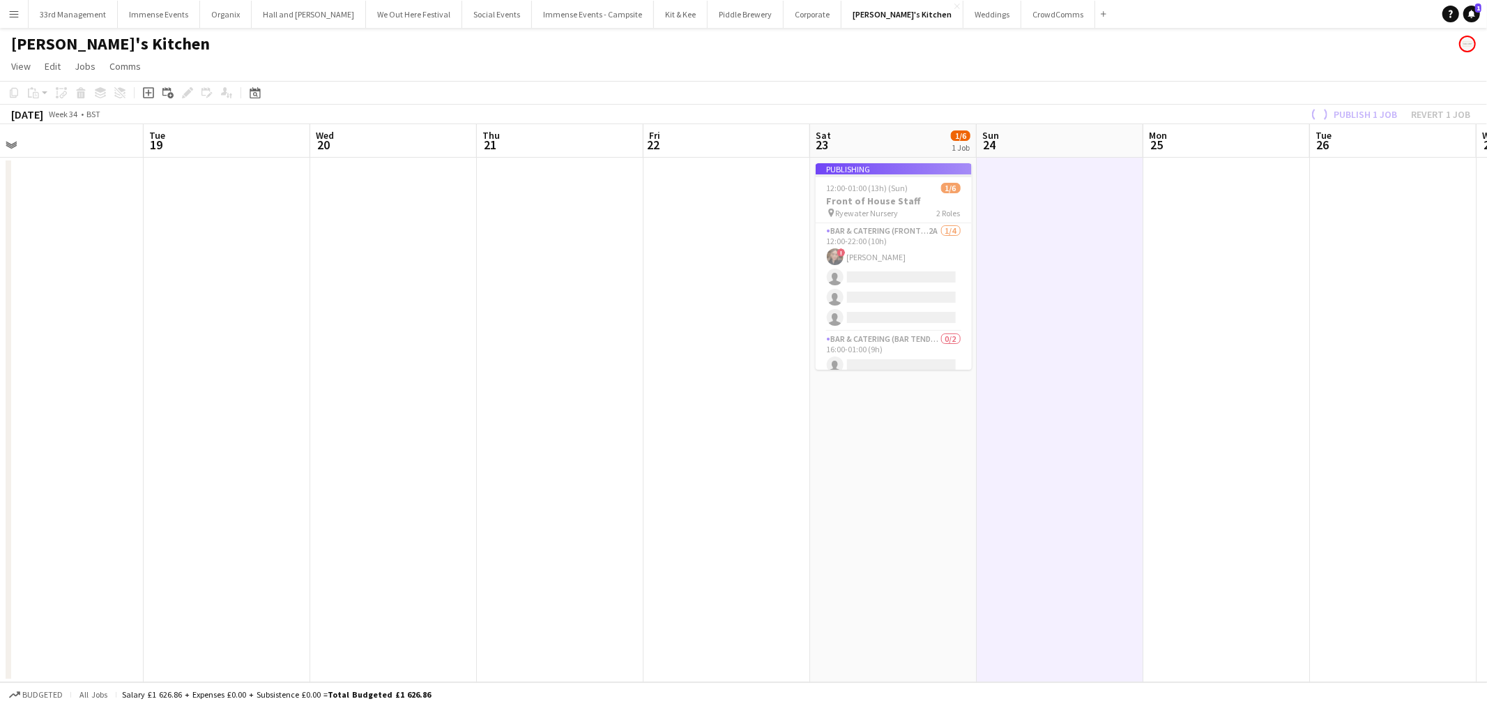
click at [888, 197] on app-job-card "Publishing 12:00-01:00 (13h) (Sun) 1/6 Front of House Staff pin Ryewater Nurser…" at bounding box center [894, 266] width 156 height 206
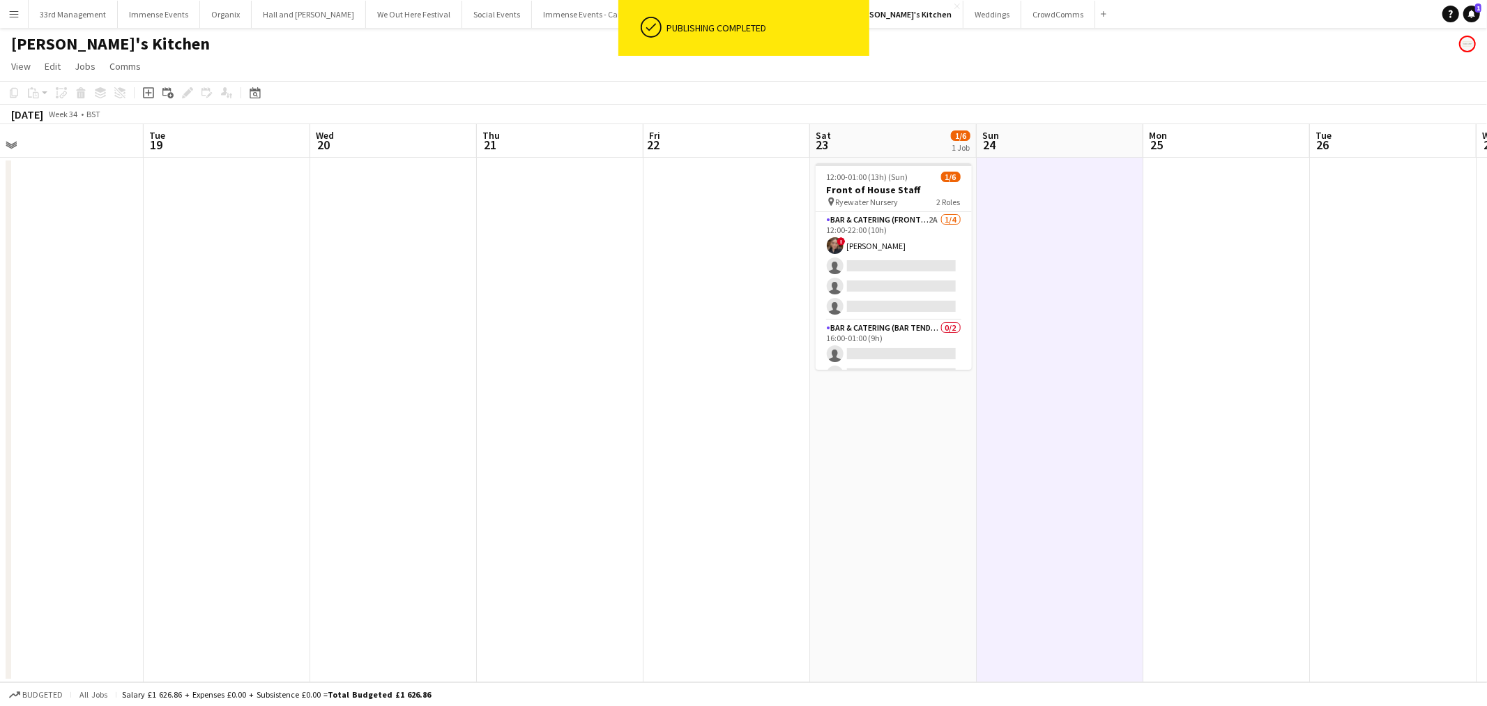
click at [1018, 201] on app-date-cell at bounding box center [1060, 420] width 167 height 524
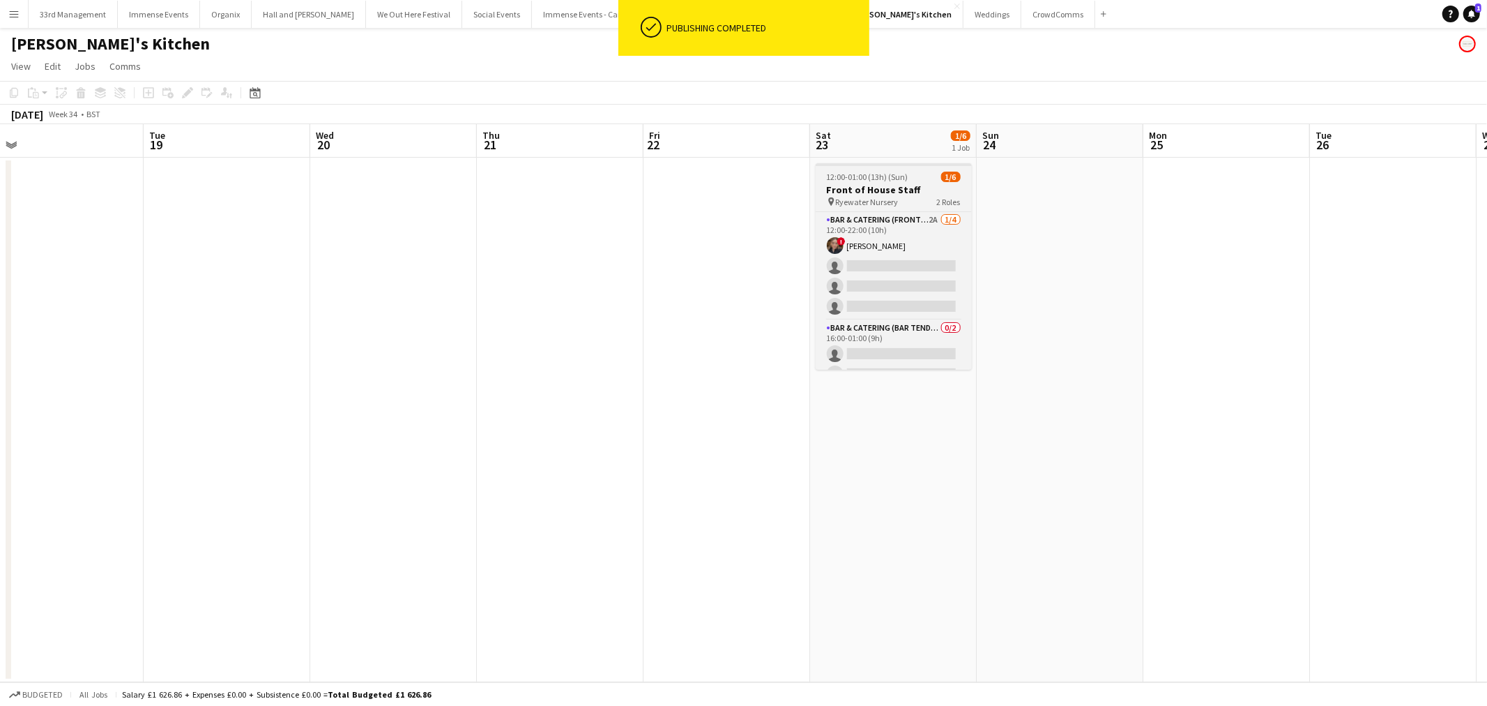
click at [909, 202] on div "pin Ryewater Nursery 2 Roles" at bounding box center [894, 201] width 156 height 11
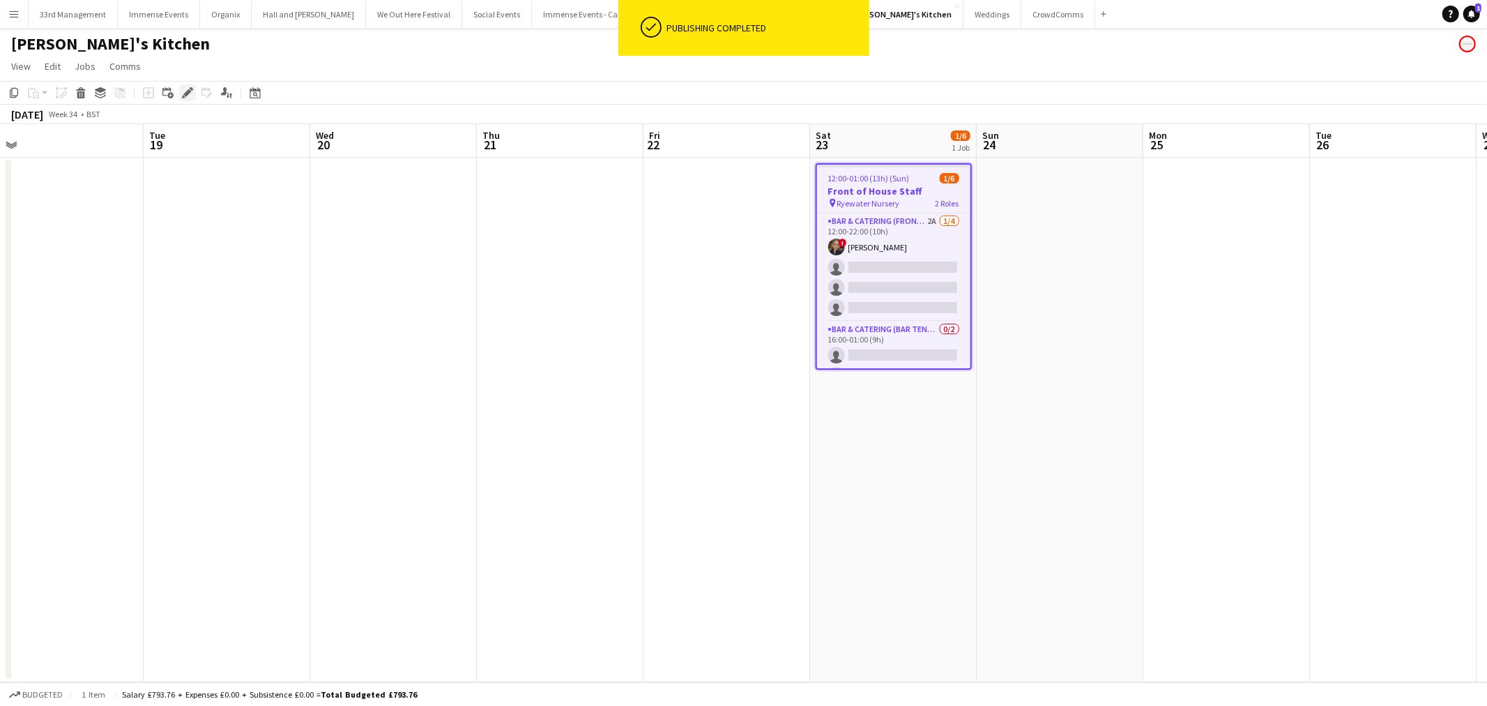
click at [185, 87] on icon "Edit" at bounding box center [187, 92] width 11 height 11
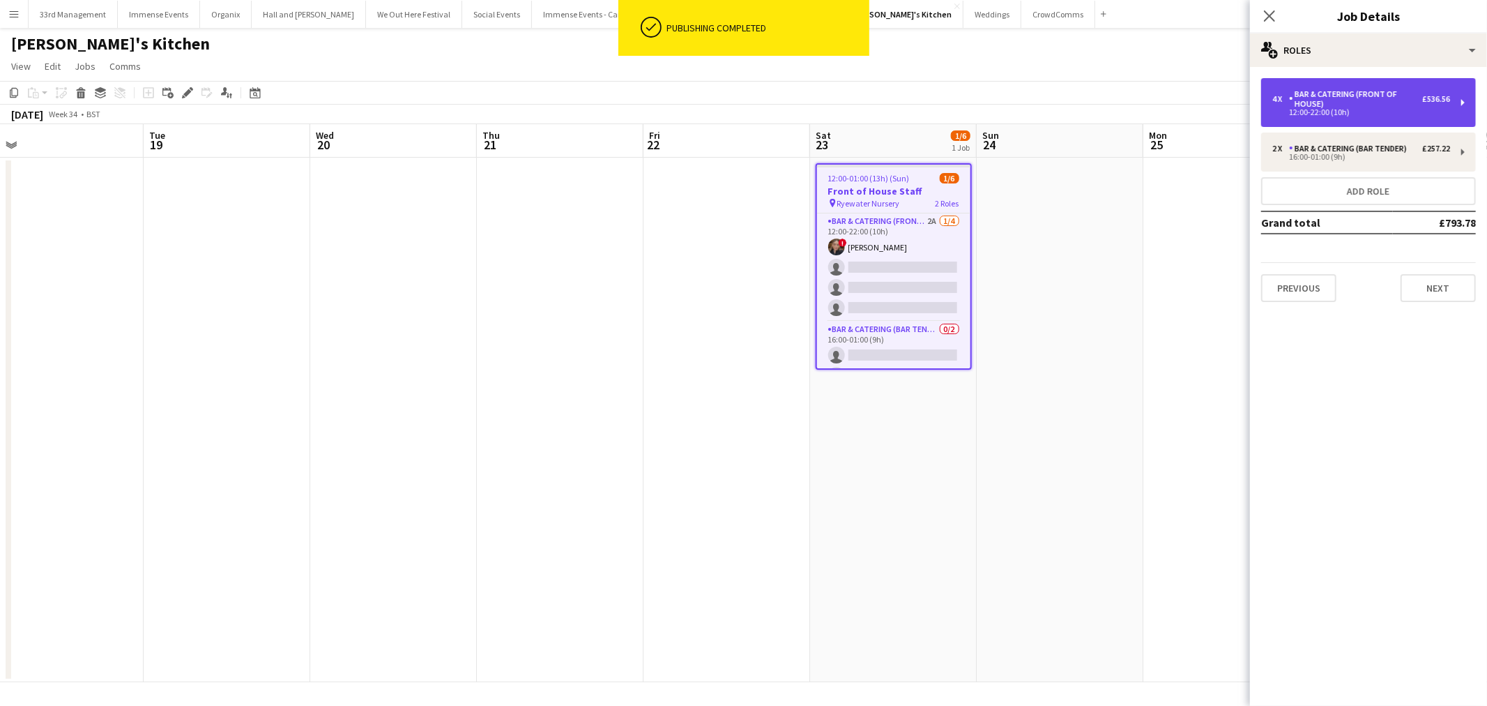
click at [1396, 102] on div "Bar & Catering (Front of House)" at bounding box center [1355, 99] width 133 height 20
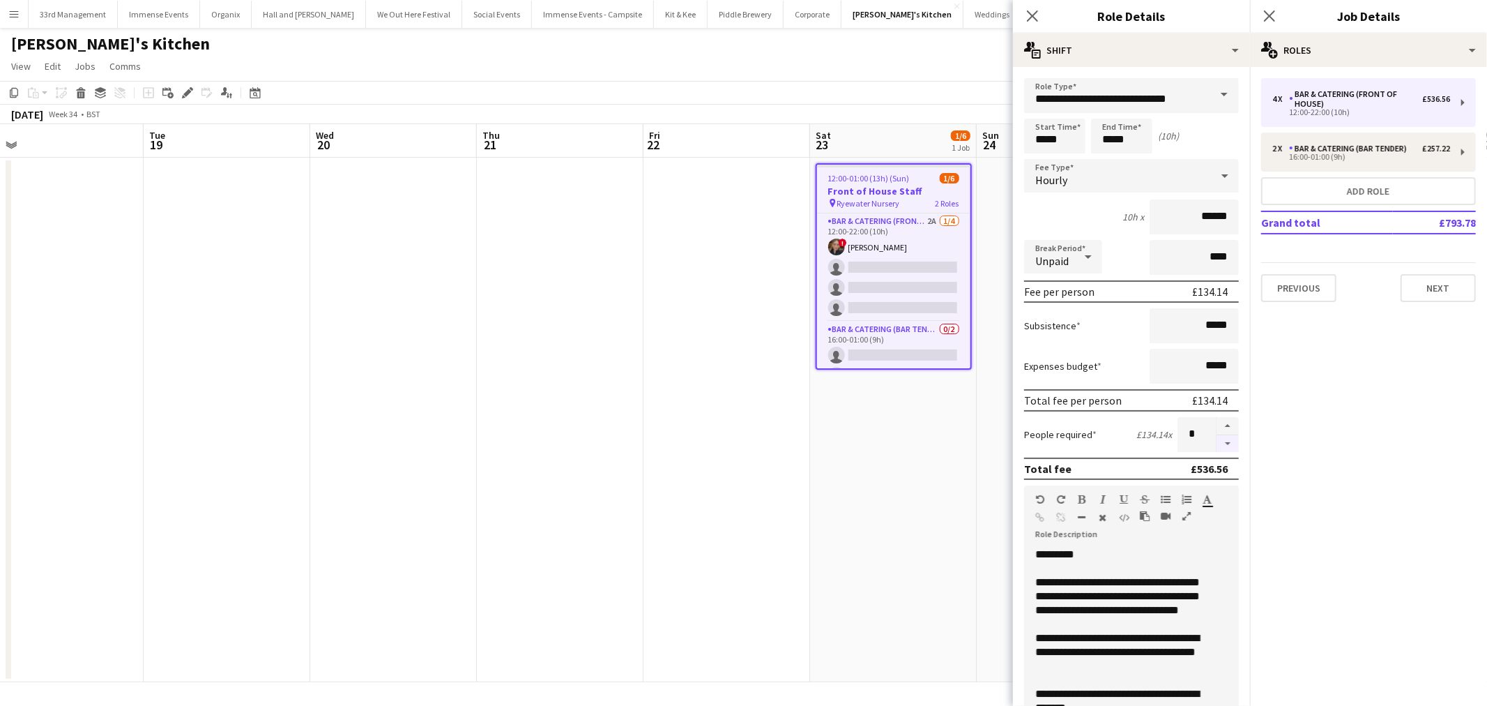
click at [1217, 439] on button "button" at bounding box center [1228, 443] width 22 height 17
drag, startPoint x: 1215, startPoint y: 439, endPoint x: 1206, endPoint y: 442, distance: 8.8
click at [1217, 439] on button "button" at bounding box center [1228, 443] width 22 height 17
click at [1217, 417] on button "button" at bounding box center [1228, 426] width 22 height 18
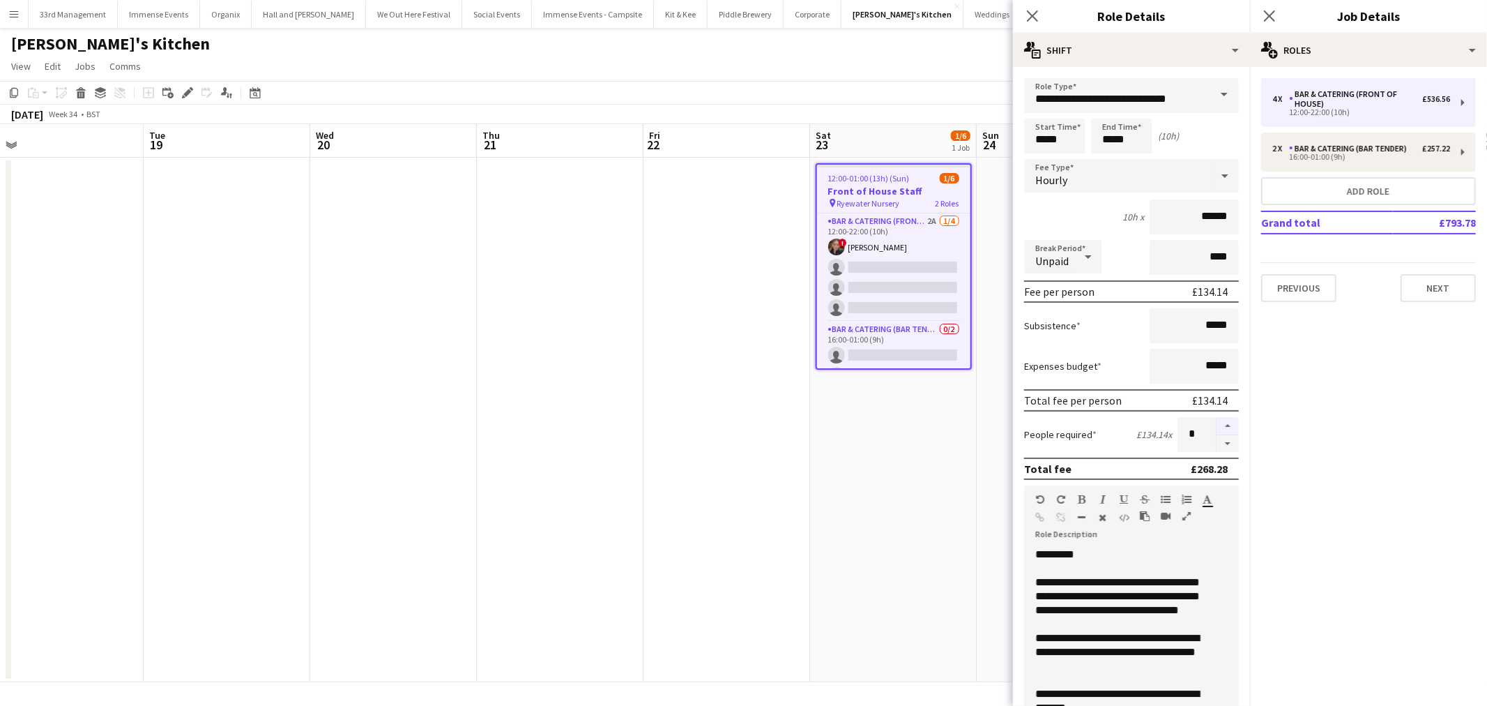
click at [1217, 417] on button "button" at bounding box center [1228, 426] width 22 height 18
type input "*"
click at [869, 354] on app-card-role "Bar & Catering (Bar Tender) 0/2 16:00-01:00 (9h) single-neutral-actions single-…" at bounding box center [893, 355] width 153 height 68
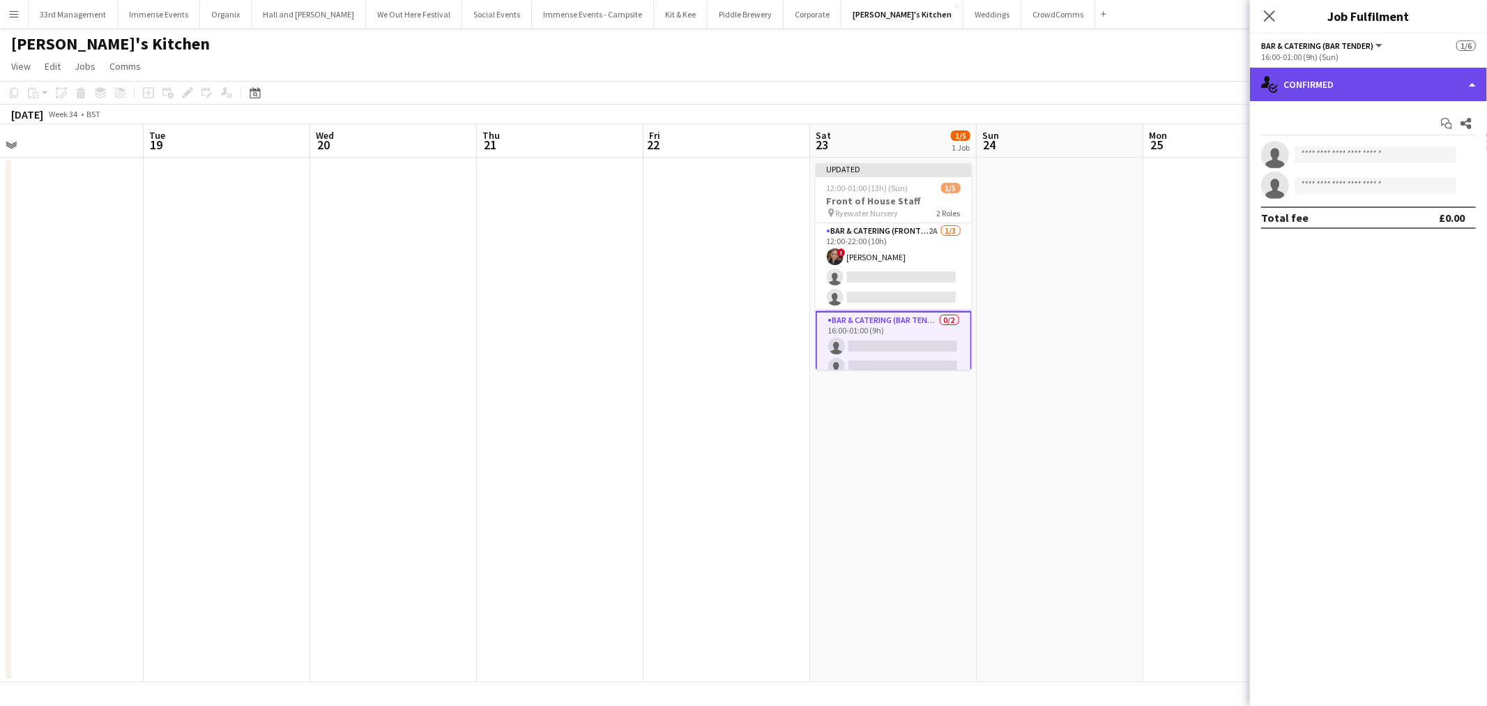
click at [1335, 79] on div "single-neutral-actions-check-2 Confirmed" at bounding box center [1368, 84] width 237 height 33
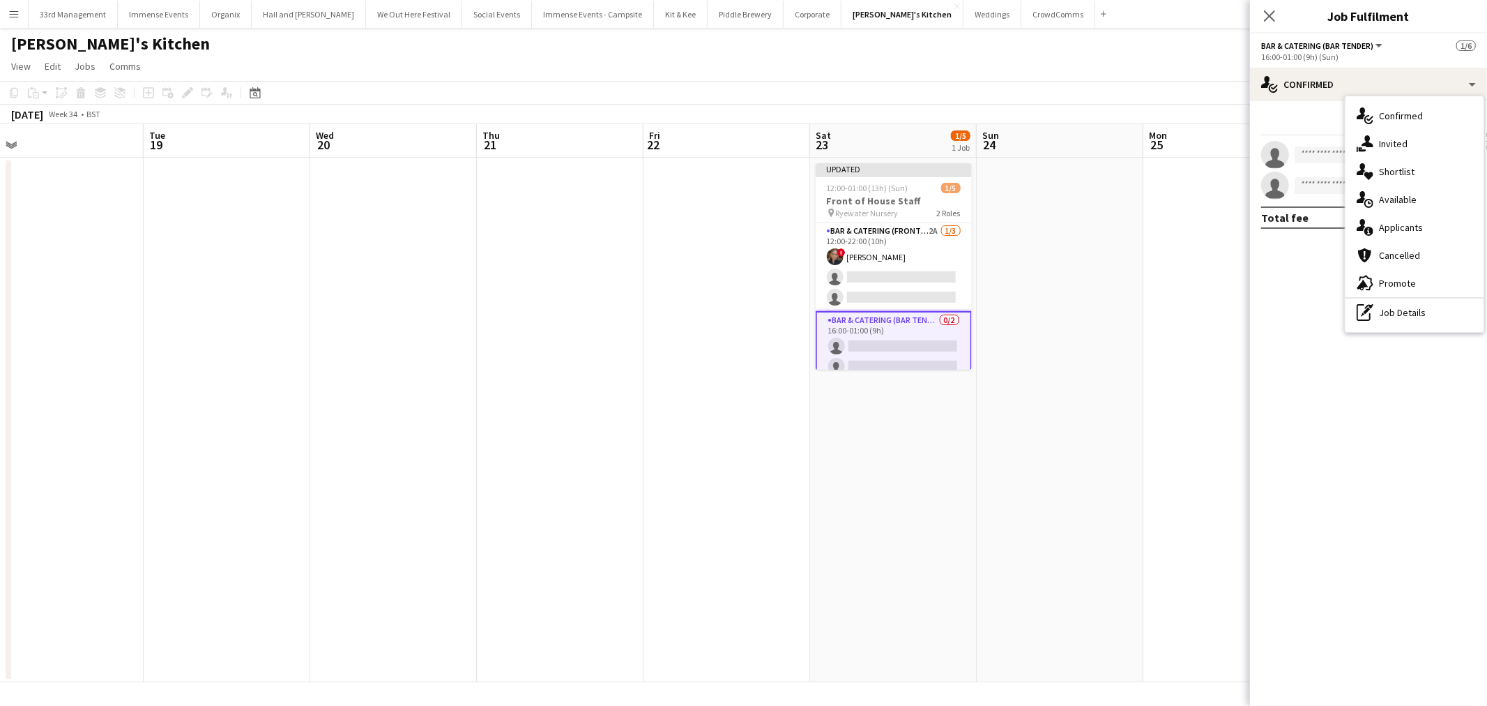
click at [748, 319] on app-date-cell at bounding box center [727, 420] width 167 height 524
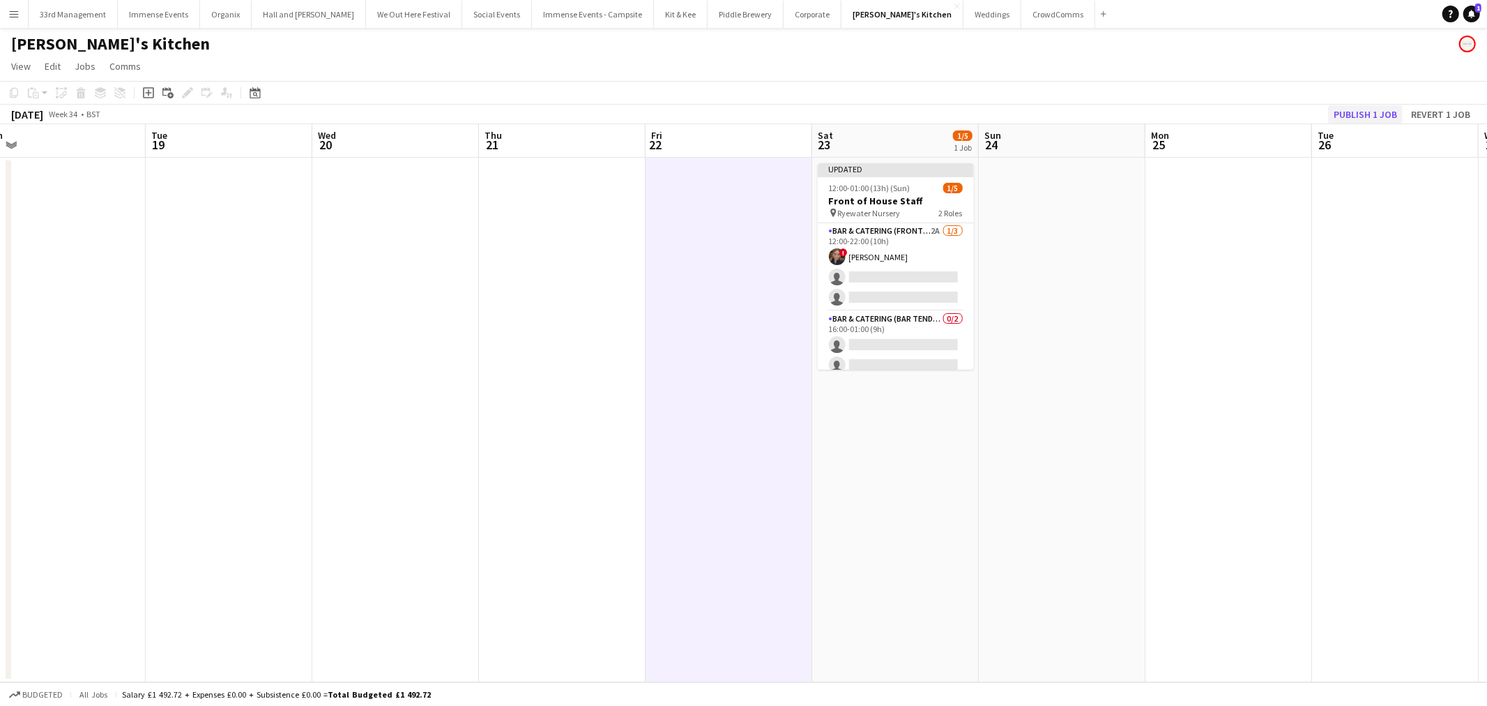
drag, startPoint x: 1385, startPoint y: 102, endPoint x: 1377, endPoint y: 107, distance: 10.1
click at [1381, 105] on div "Copy Paste Paste Ctrl+V Paste with crew Ctrl+Shift+V Paste linked Job [GEOGRAPH…" at bounding box center [743, 102] width 1487 height 43
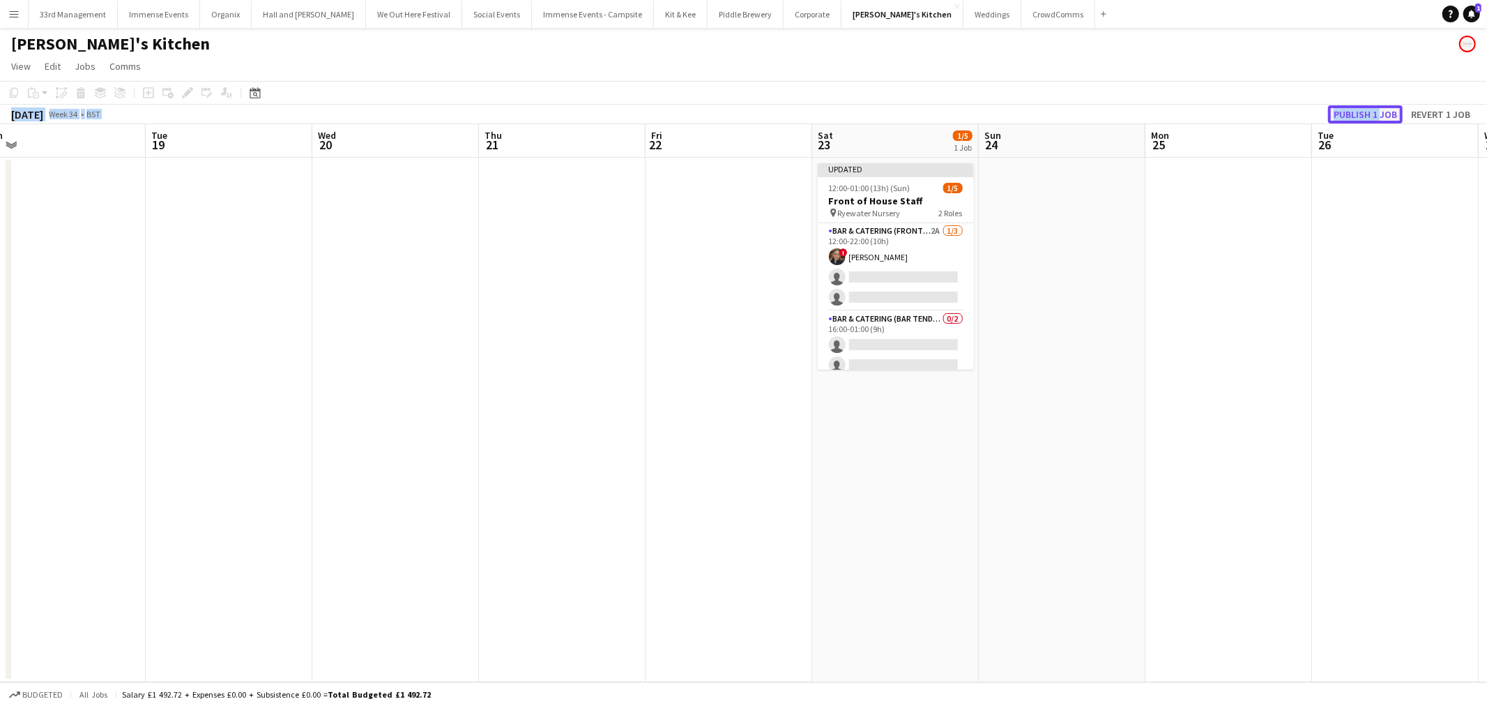
click at [1377, 107] on button "Publish 1 job" at bounding box center [1365, 114] width 75 height 18
